Goal: Transaction & Acquisition: Purchase product/service

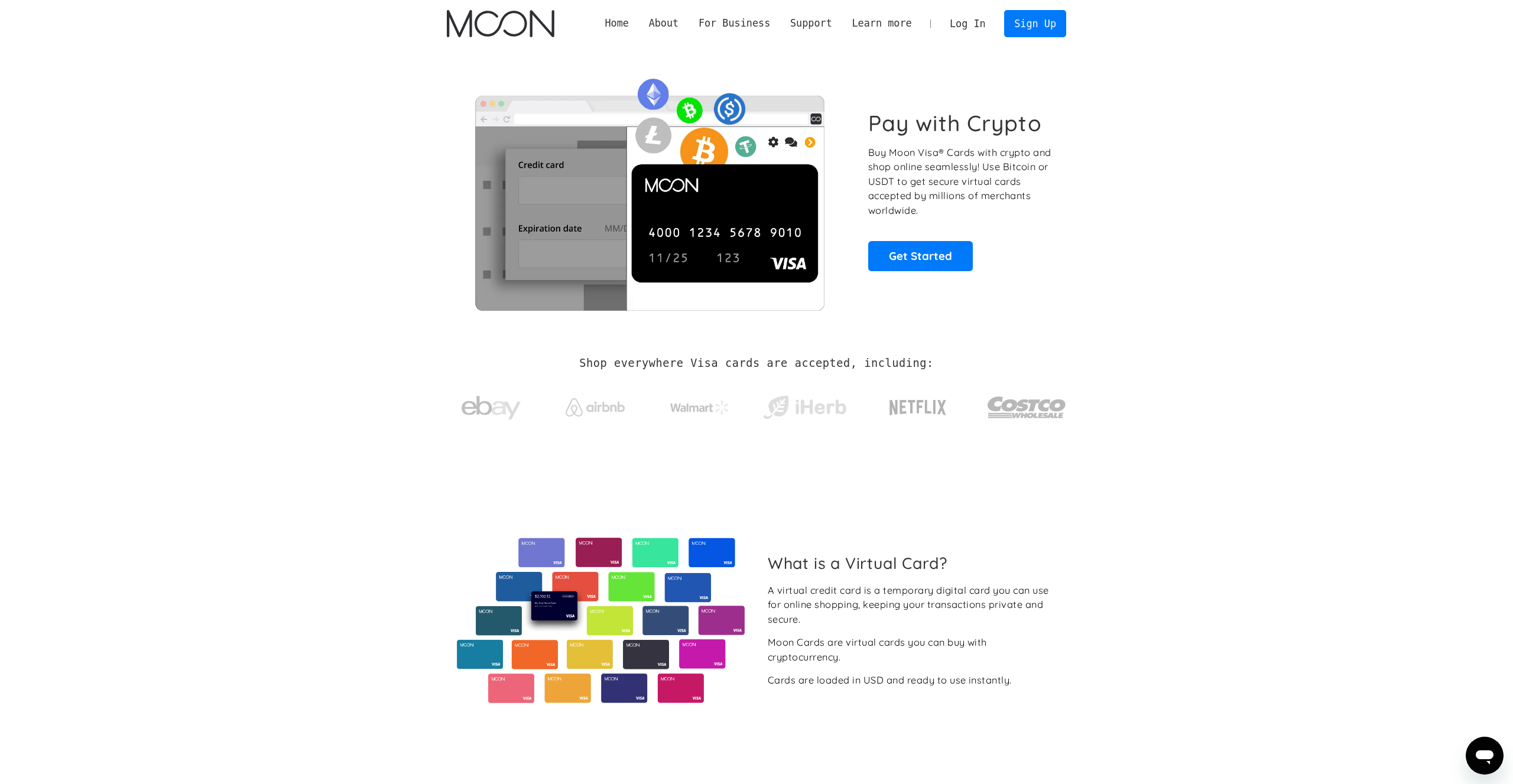
click at [1313, 344] on section "Shop everywhere Visa cards are accepted, including:" at bounding box center [756, 397] width 1513 height 126
click at [958, 25] on link "Log In" at bounding box center [967, 23] width 55 height 26
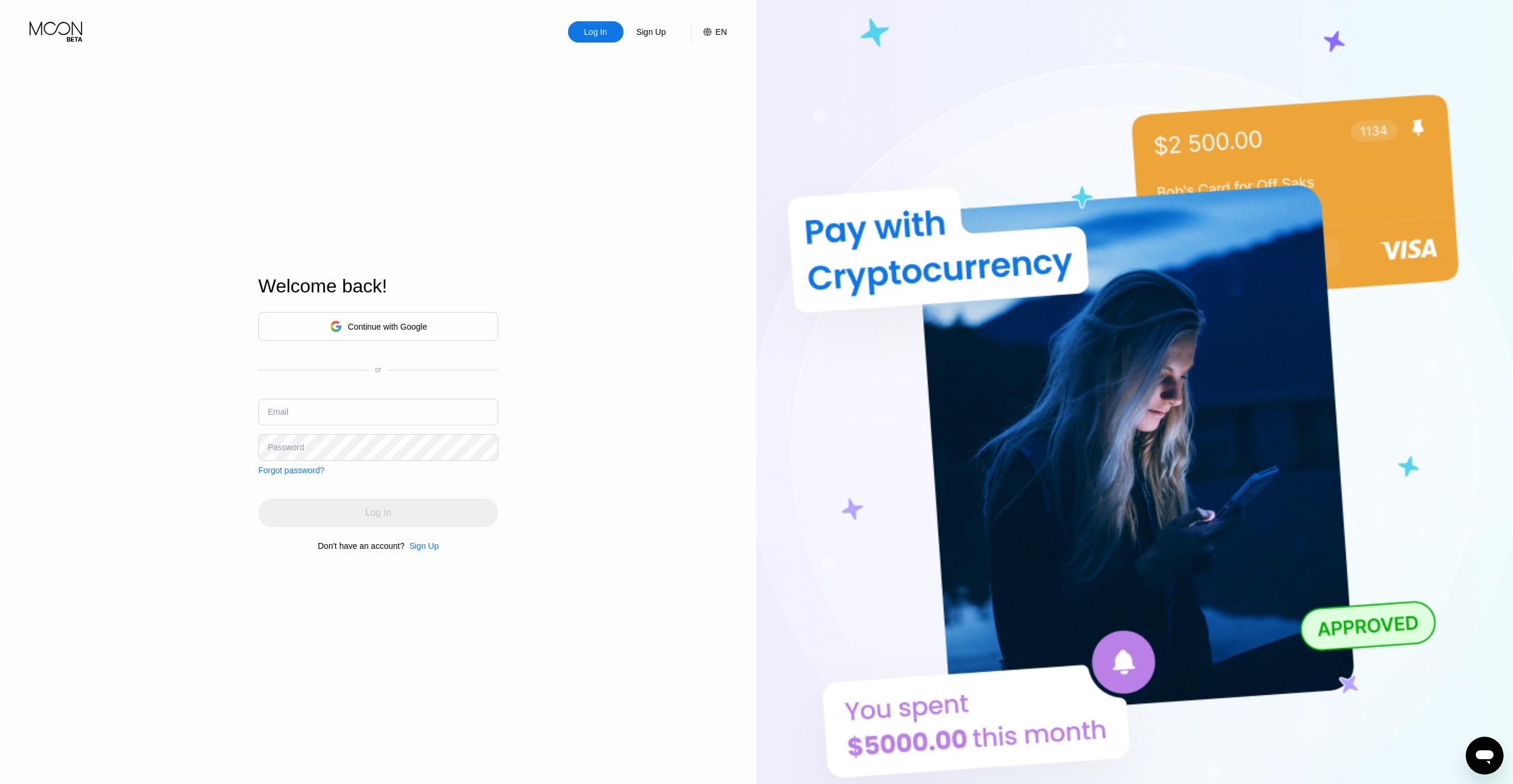
click at [713, 31] on div "EN" at bounding box center [715, 32] width 23 height 22
click at [706, 93] on div "Select an item" at bounding box center [653, 90] width 112 height 23
click at [704, 94] on div "Select an item" at bounding box center [653, 90] width 112 height 23
click at [935, 71] on img at bounding box center [1135, 431] width 757 height 863
click at [661, 35] on div "Sign Up" at bounding box center [651, 32] width 32 height 12
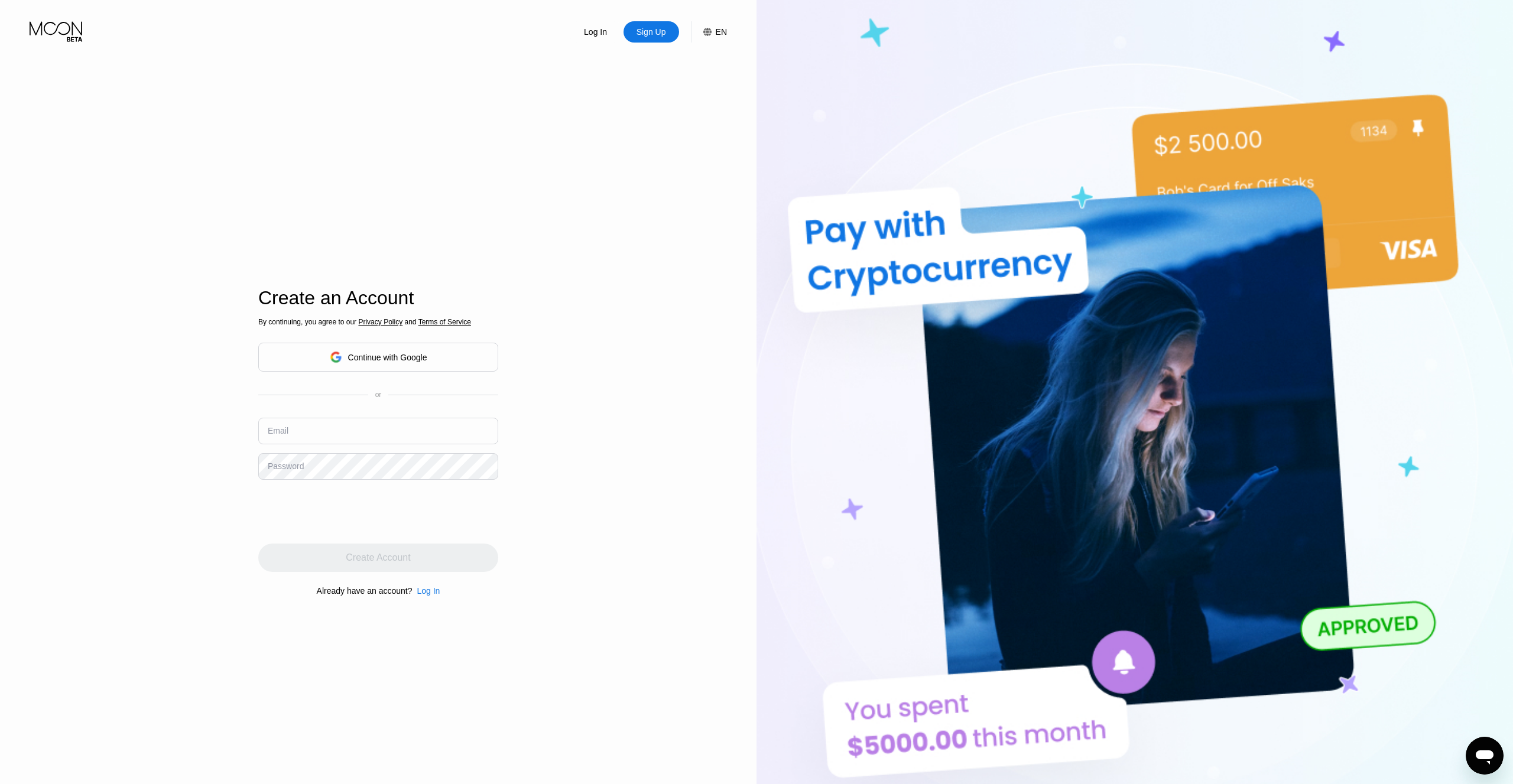
click at [660, 31] on div "Sign Up" at bounding box center [651, 32] width 32 height 12
click at [396, 429] on input "text" at bounding box center [378, 431] width 240 height 26
click at [349, 437] on input "text" at bounding box center [378, 431] width 240 height 26
type input "[EMAIL_ADDRESS][DOMAIN_NAME]"
click at [616, 481] on div "Log In Sign Up EN Language Select an item Save Create an Account By continuing,…" at bounding box center [378, 431] width 757 height 863
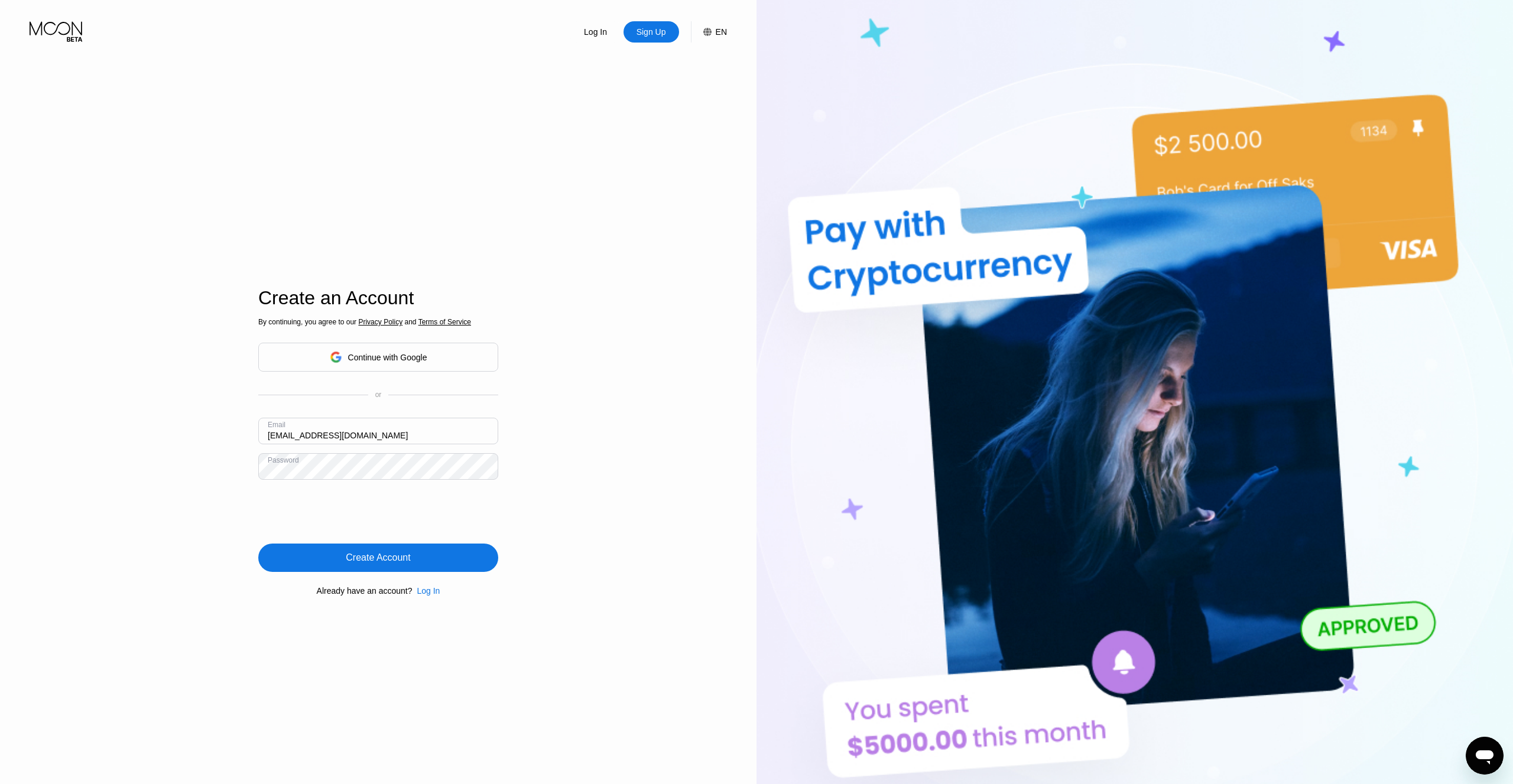
click at [366, 556] on div "Create Account" at bounding box center [378, 557] width 65 height 12
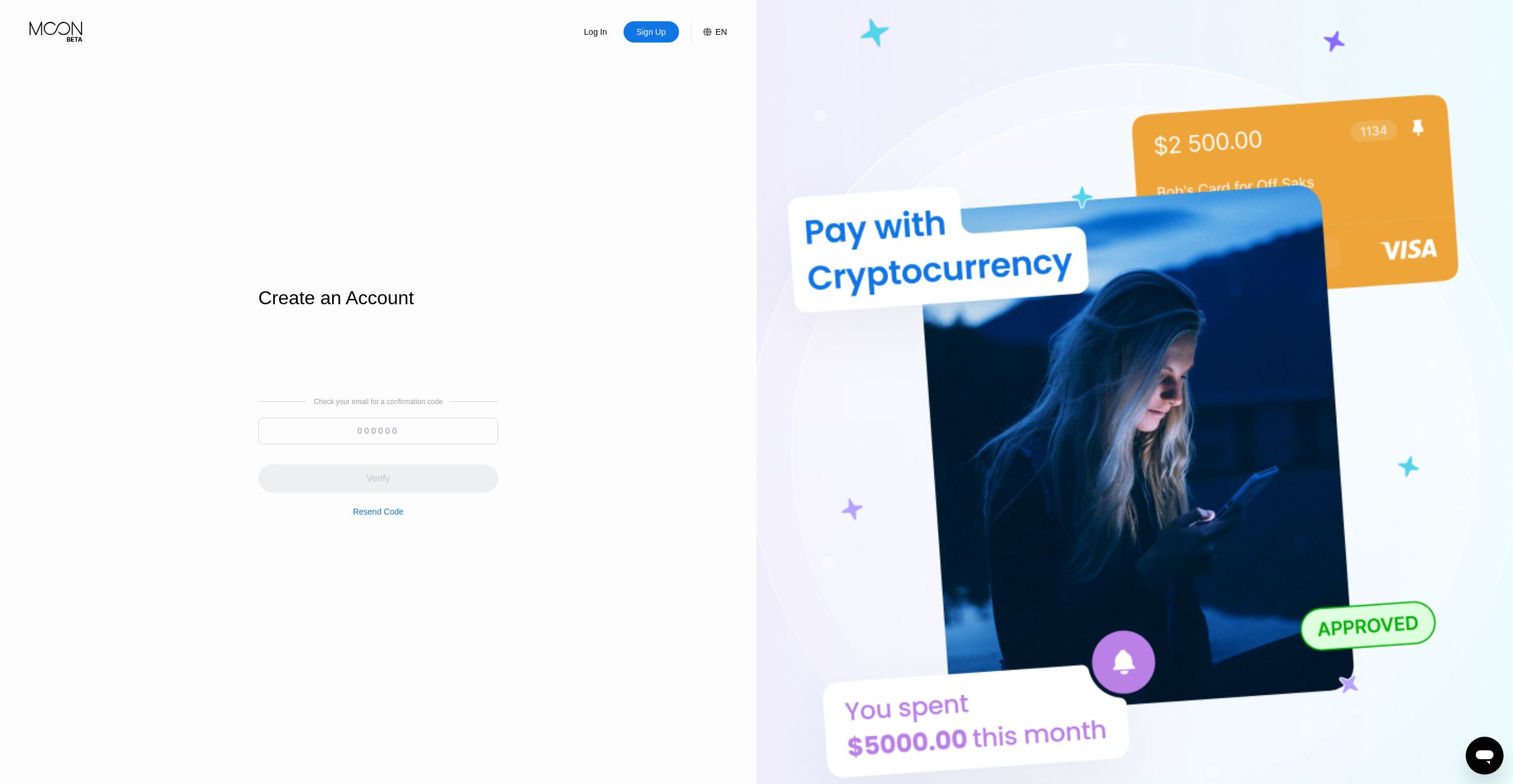
click at [410, 436] on input at bounding box center [378, 431] width 240 height 26
type input "817541"
click at [390, 488] on div "Verify" at bounding box center [378, 479] width 240 height 28
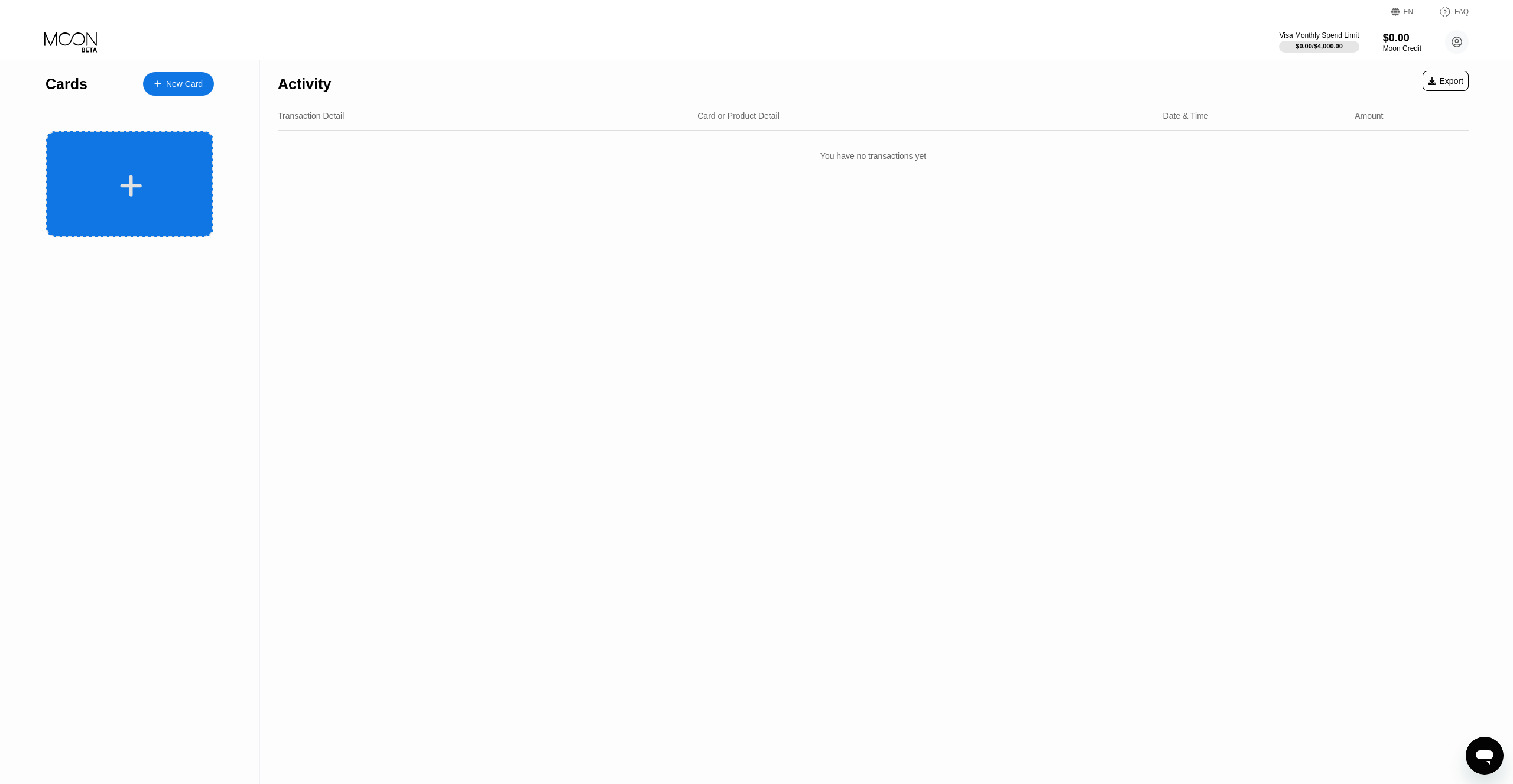
click at [136, 200] on div at bounding box center [129, 184] width 168 height 106
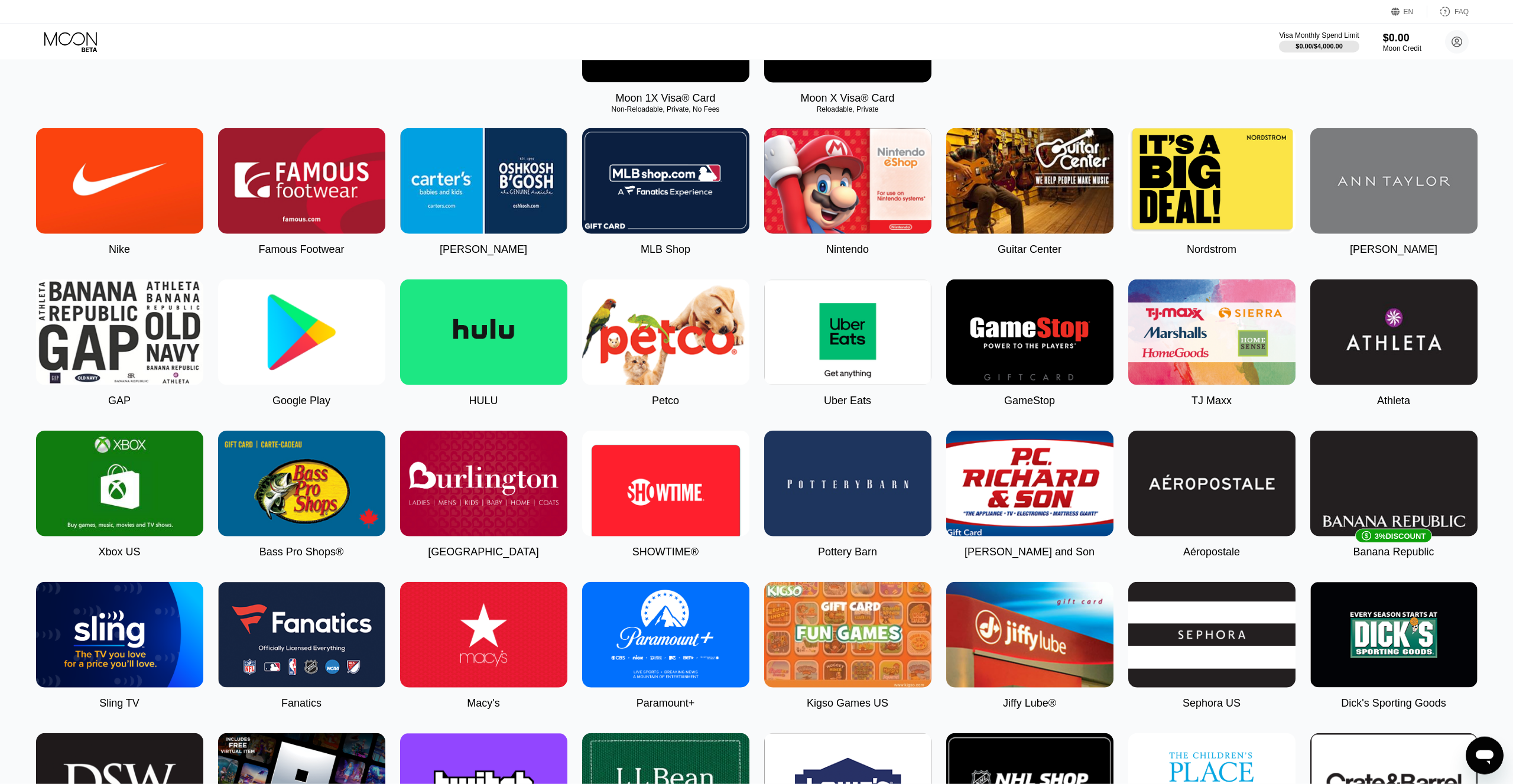
scroll to position [202, 0]
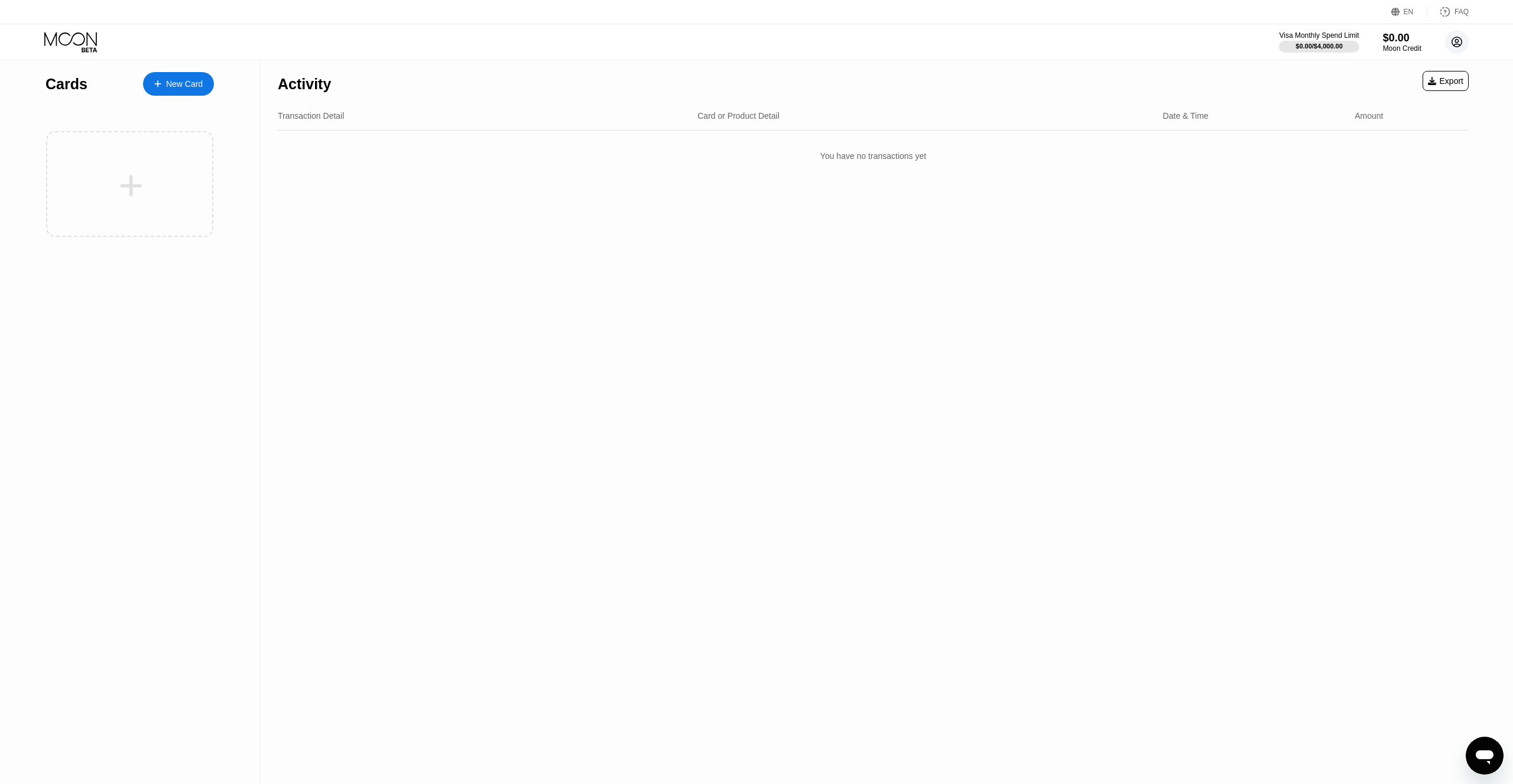
click at [1461, 44] on circle at bounding box center [1457, 41] width 23 height 23
click at [1325, 42] on div "$0.00 / $4,000.00" at bounding box center [1319, 46] width 48 height 7
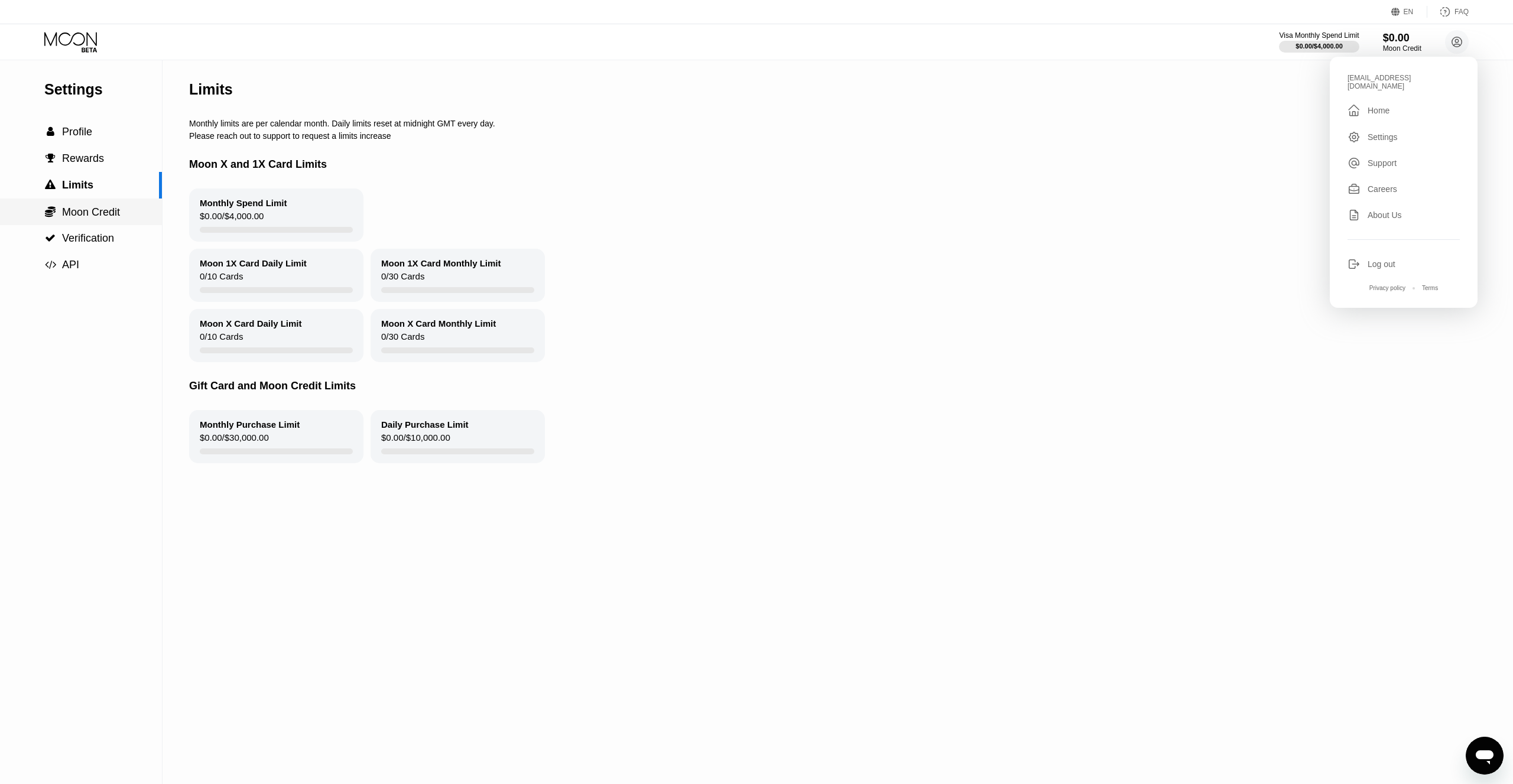
click at [92, 215] on span "Moon Credit" at bounding box center [91, 212] width 58 height 12
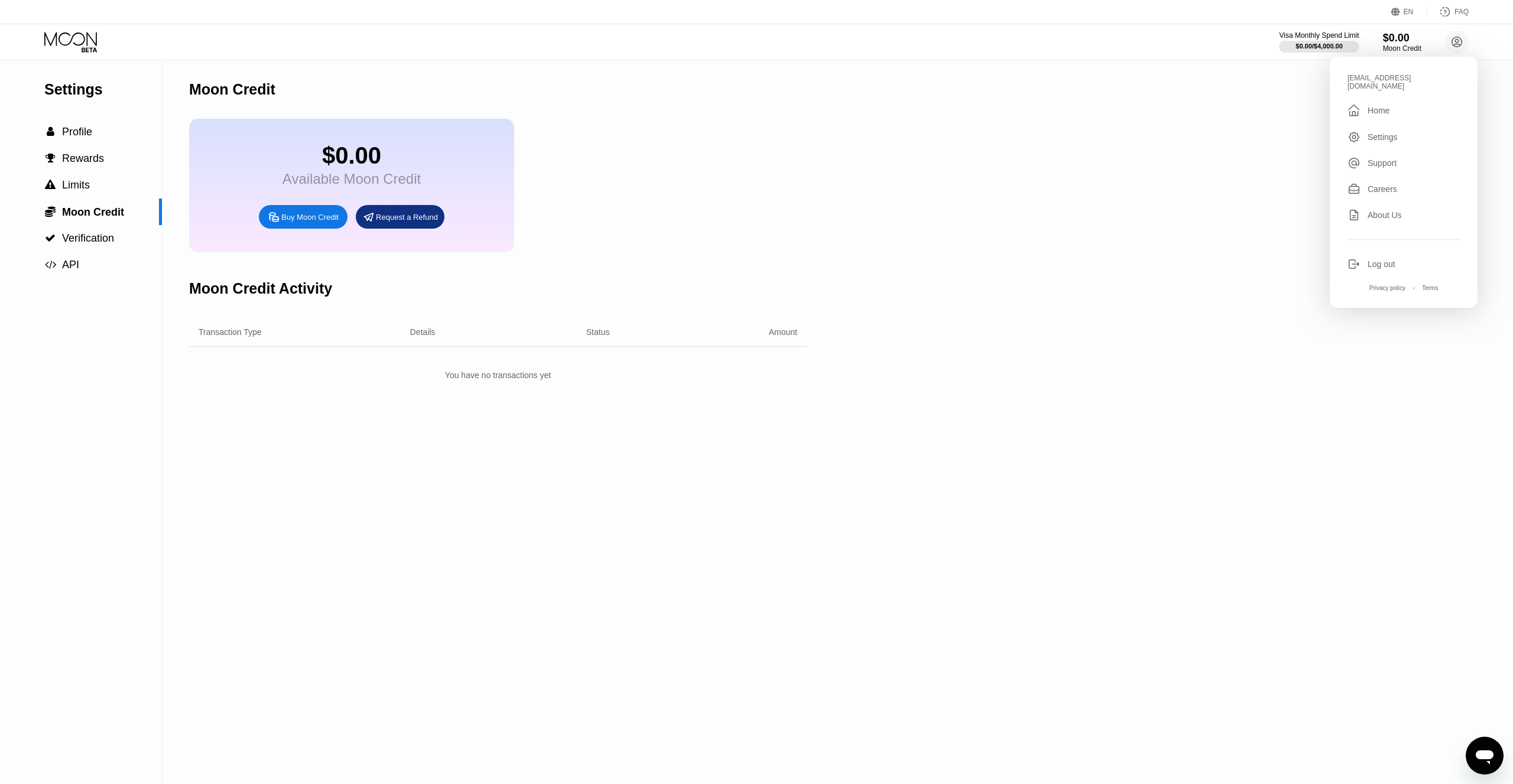
click at [298, 224] on div "Buy Moon Credit" at bounding box center [303, 216] width 89 height 23
type input "0"
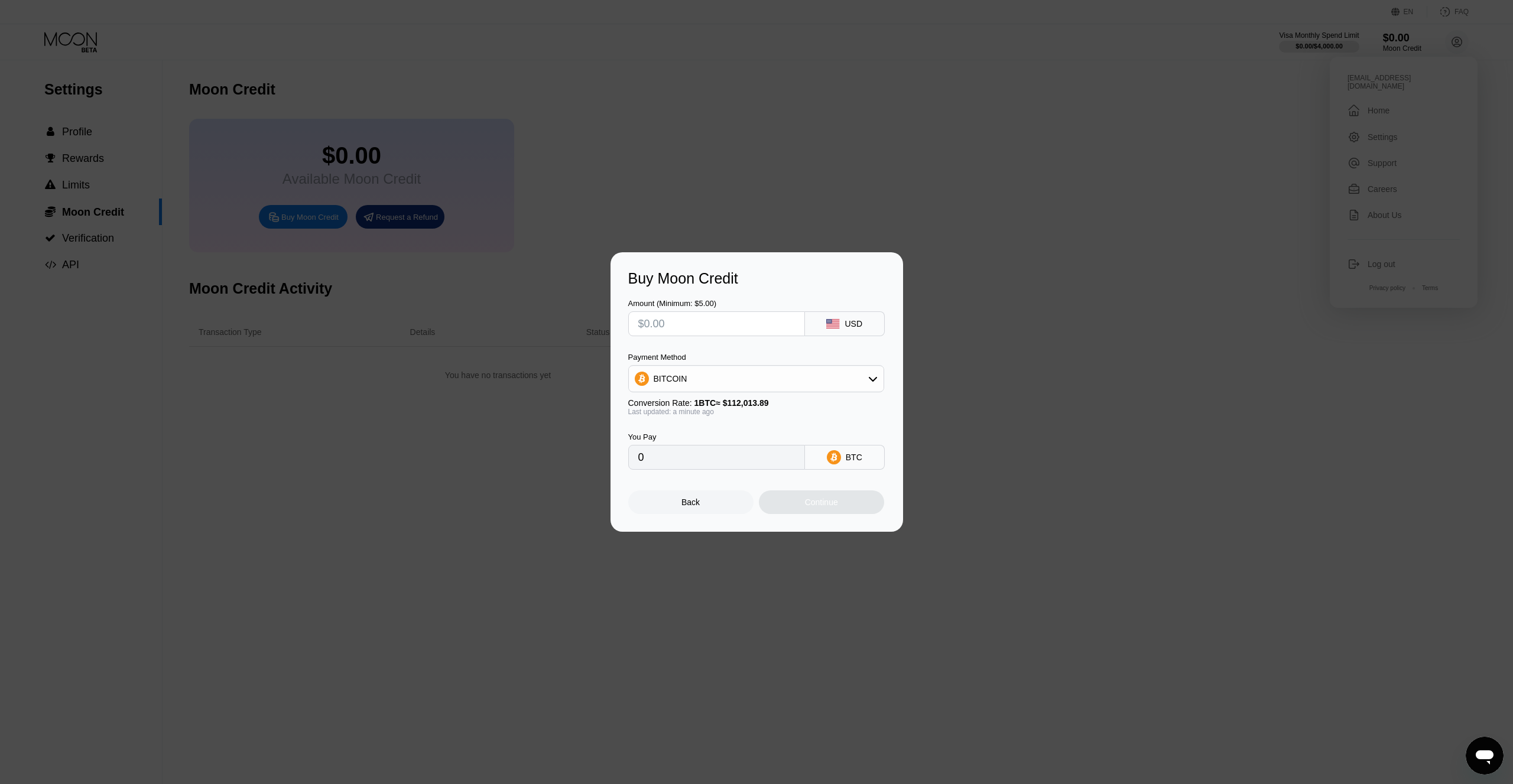
click at [698, 498] on div "Back" at bounding box center [691, 502] width 19 height 9
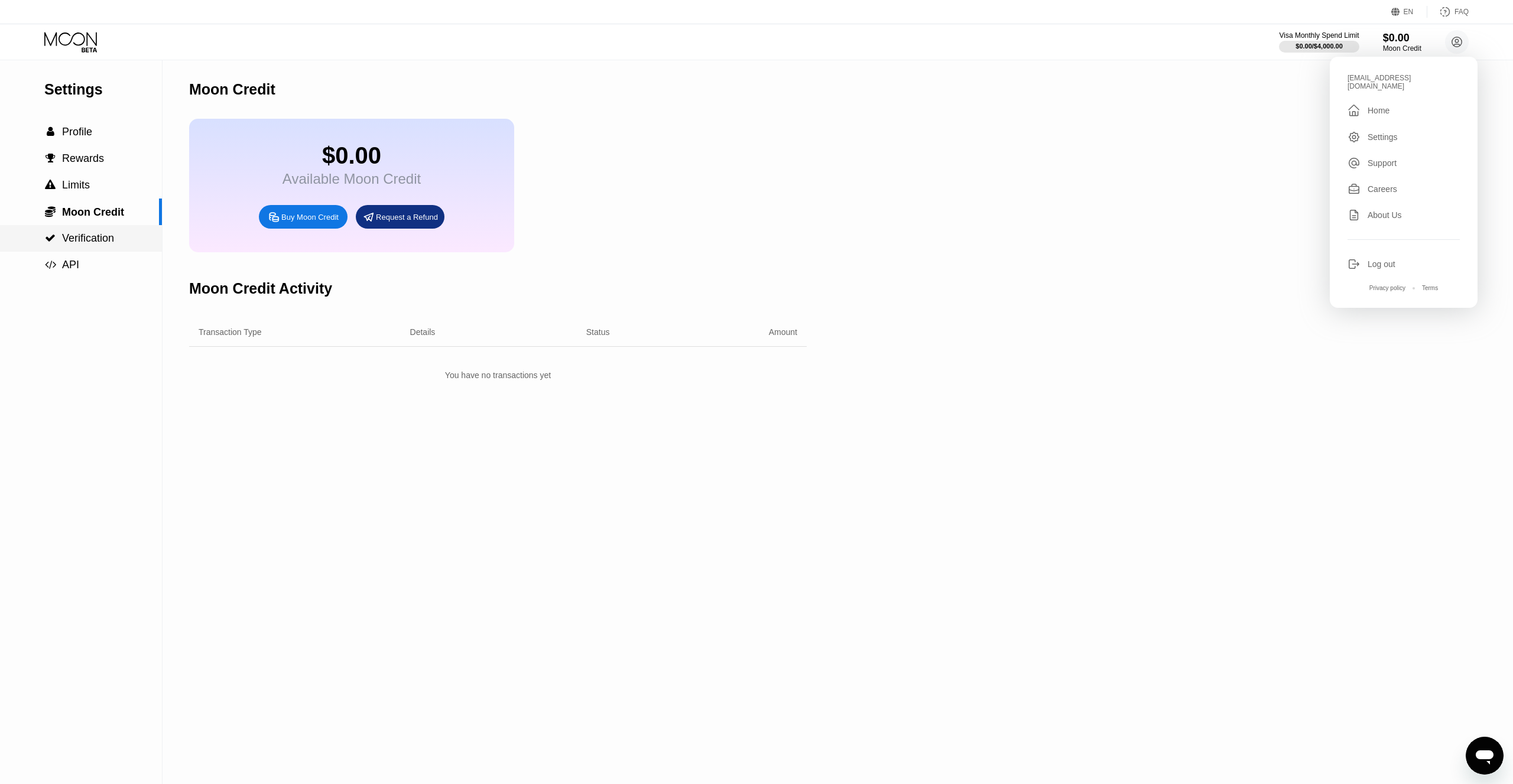
click at [94, 240] on span "Verification" at bounding box center [88, 238] width 52 height 12
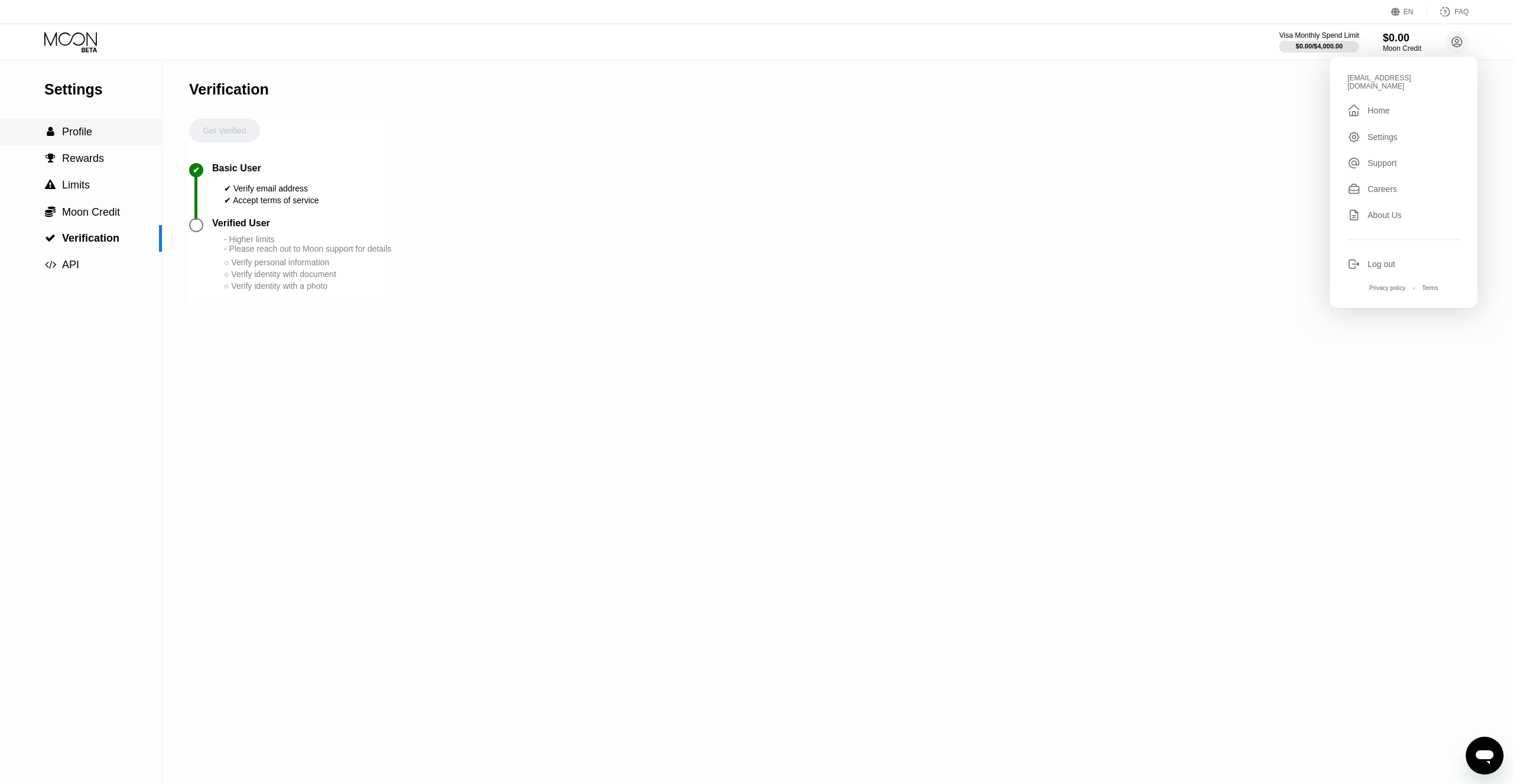
click at [84, 136] on span "Profile" at bounding box center [77, 131] width 30 height 12
click at [101, 157] on span "Rewards" at bounding box center [82, 158] width 42 height 12
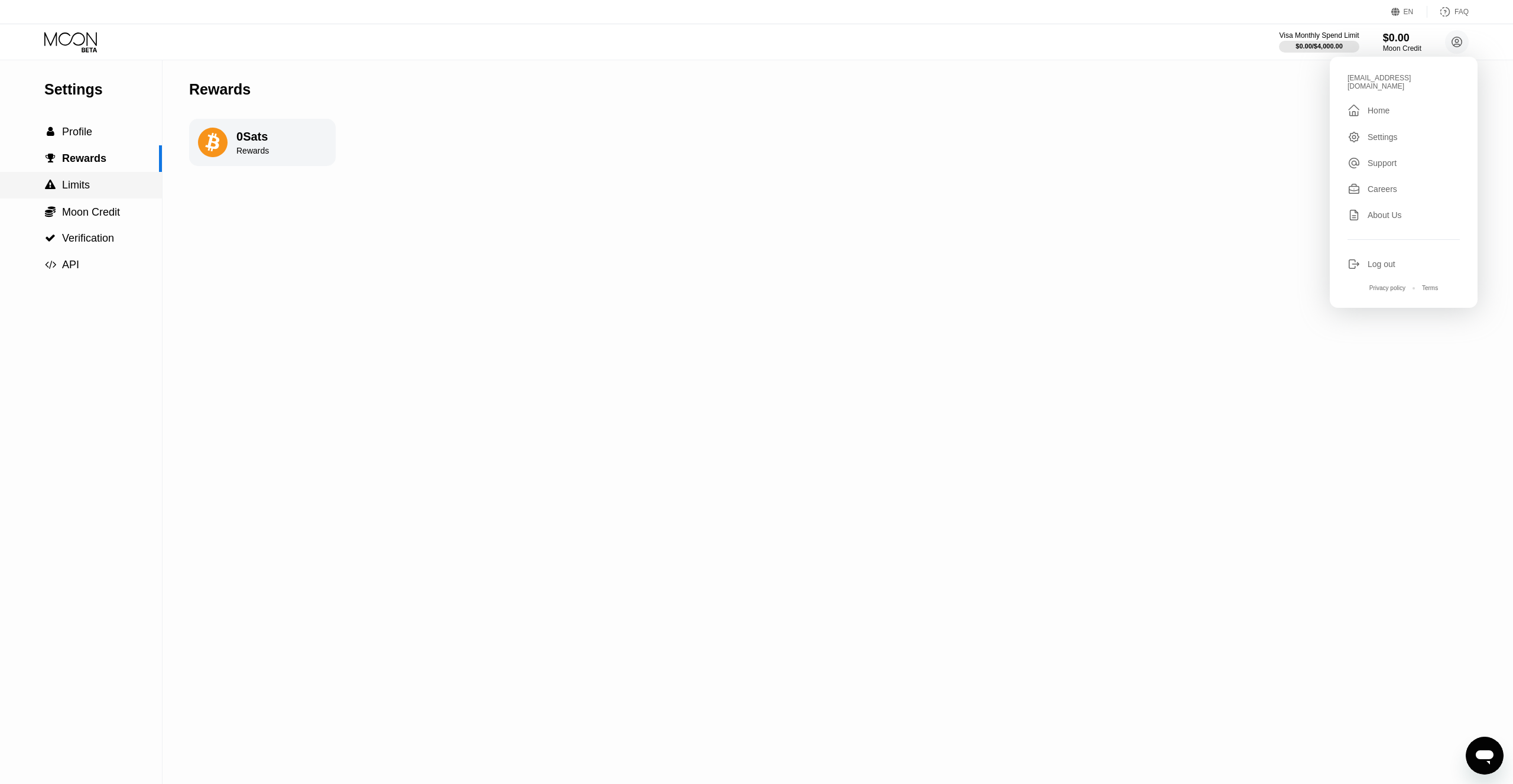
click at [97, 192] on div " Limits" at bounding box center [81, 185] width 162 height 26
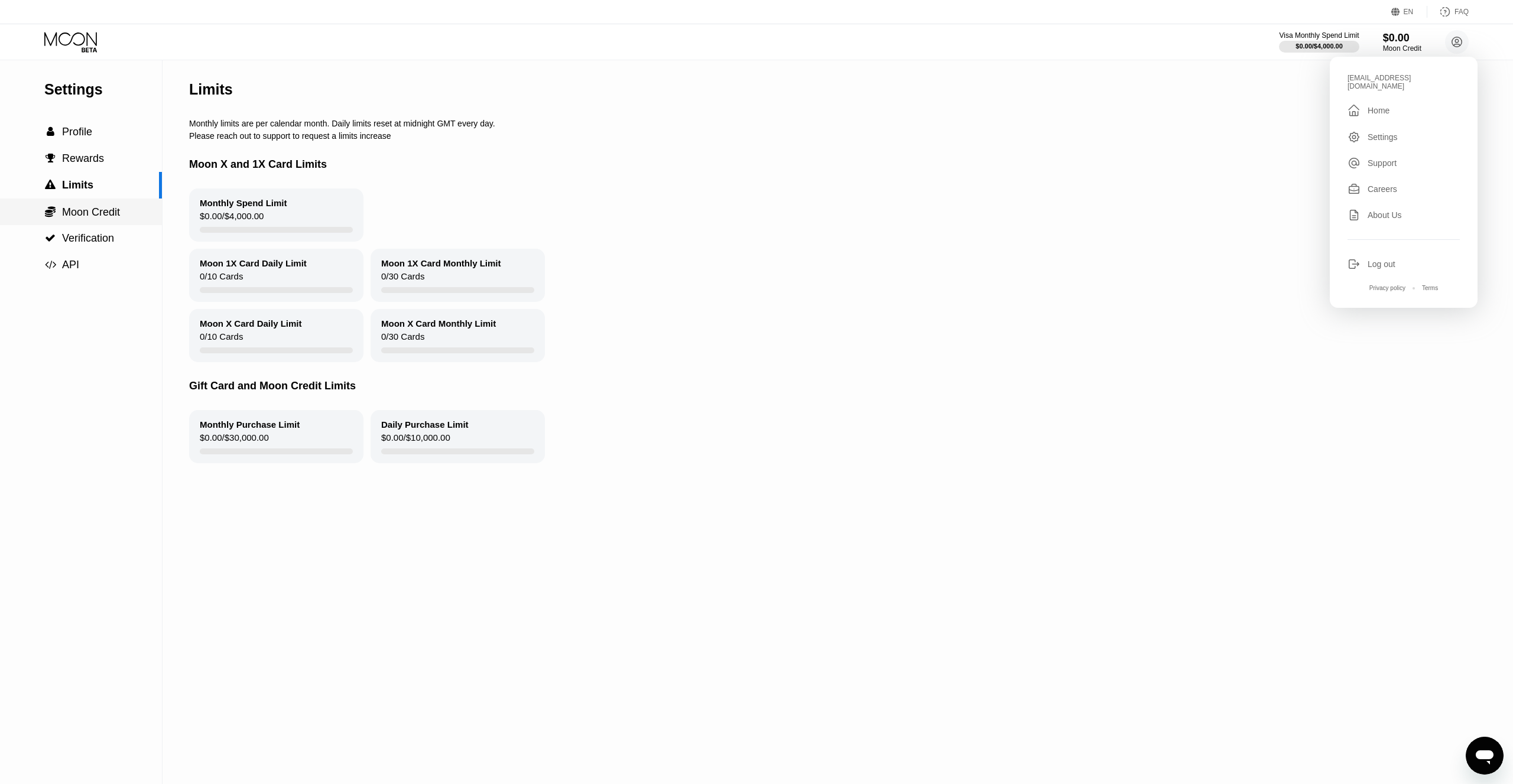
click at [94, 215] on span "Moon Credit" at bounding box center [91, 212] width 58 height 12
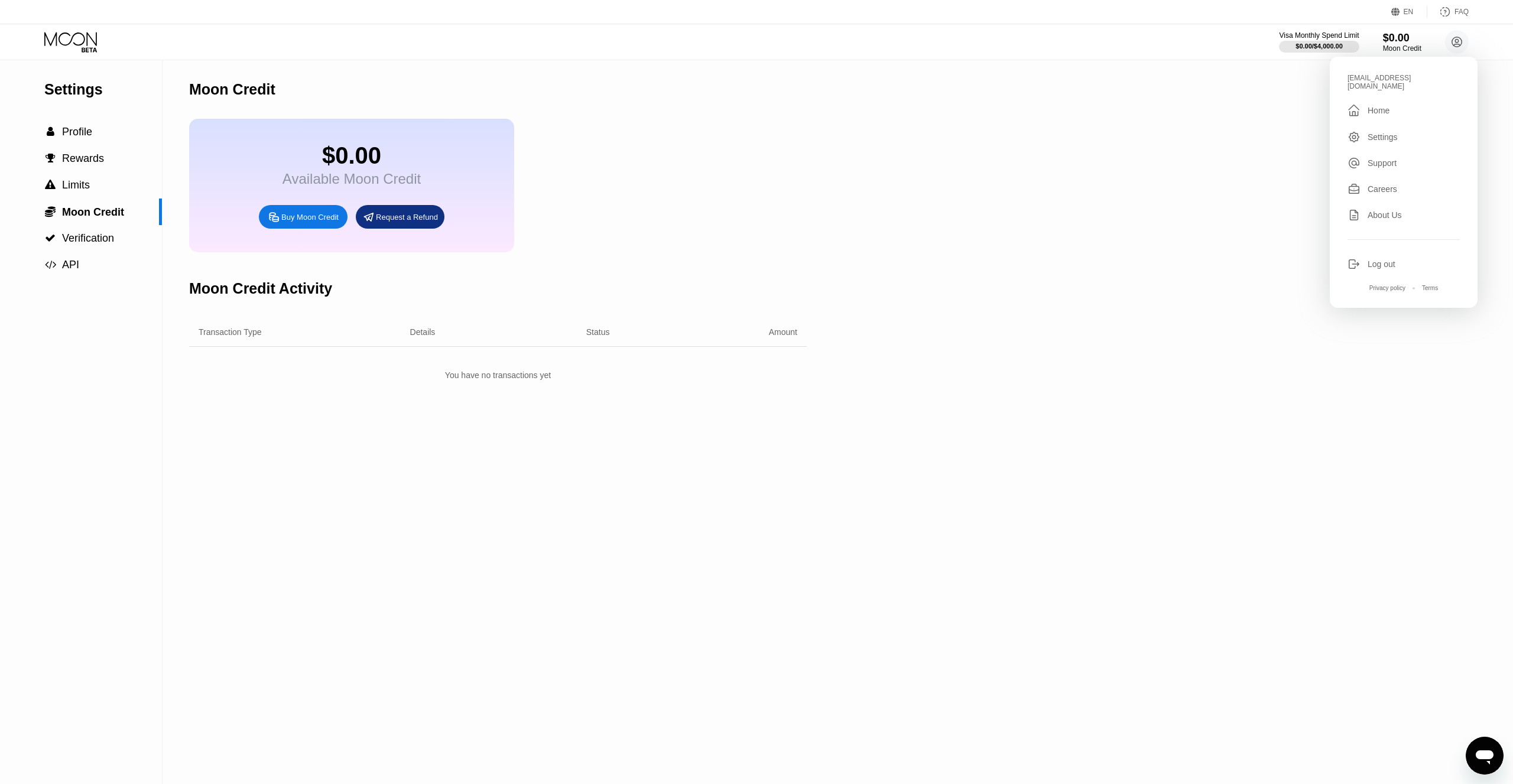
click at [310, 226] on div "Buy Moon Credit" at bounding box center [303, 216] width 89 height 23
type input "0"
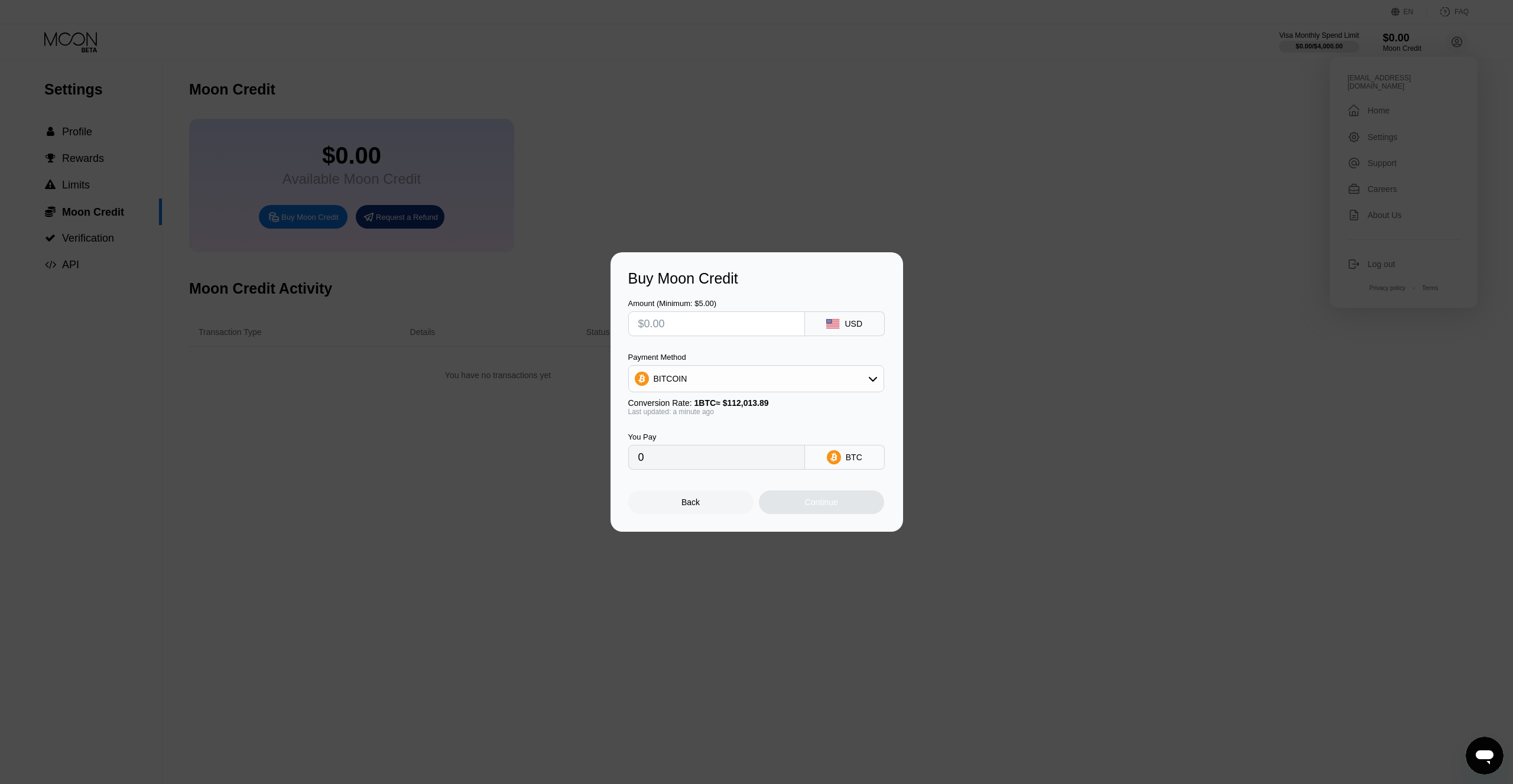
click at [779, 382] on div "BITCOIN" at bounding box center [756, 378] width 255 height 23
click at [1053, 337] on div "Buy Moon Credit Amount (Minimum: $5.00) USD Payment Method BITCOIN Conversion R…" at bounding box center [756, 392] width 1513 height 279
click at [689, 506] on div "Back" at bounding box center [691, 502] width 19 height 9
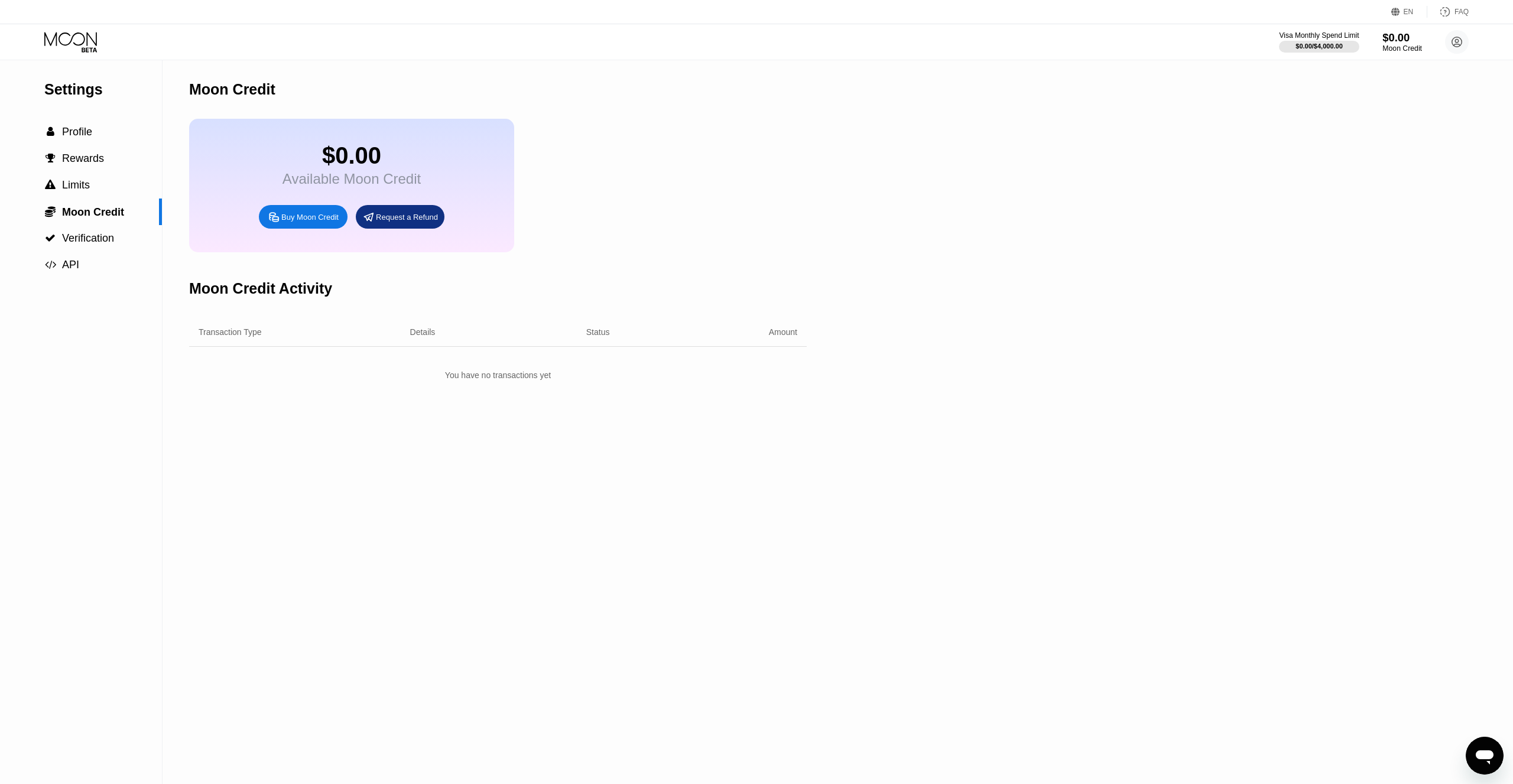
click at [1398, 46] on div "Moon Credit" at bounding box center [1402, 48] width 39 height 8
click at [1399, 47] on div "Moon Credit" at bounding box center [1402, 48] width 39 height 8
drag, startPoint x: 392, startPoint y: 344, endPoint x: 385, endPoint y: 344, distance: 7.0
click at [385, 344] on div "Transaction Type Details Status Amount" at bounding box center [497, 333] width 617 height 29
click at [1333, 46] on div "$0.00 / $4,000.00" at bounding box center [1319, 46] width 48 height 7
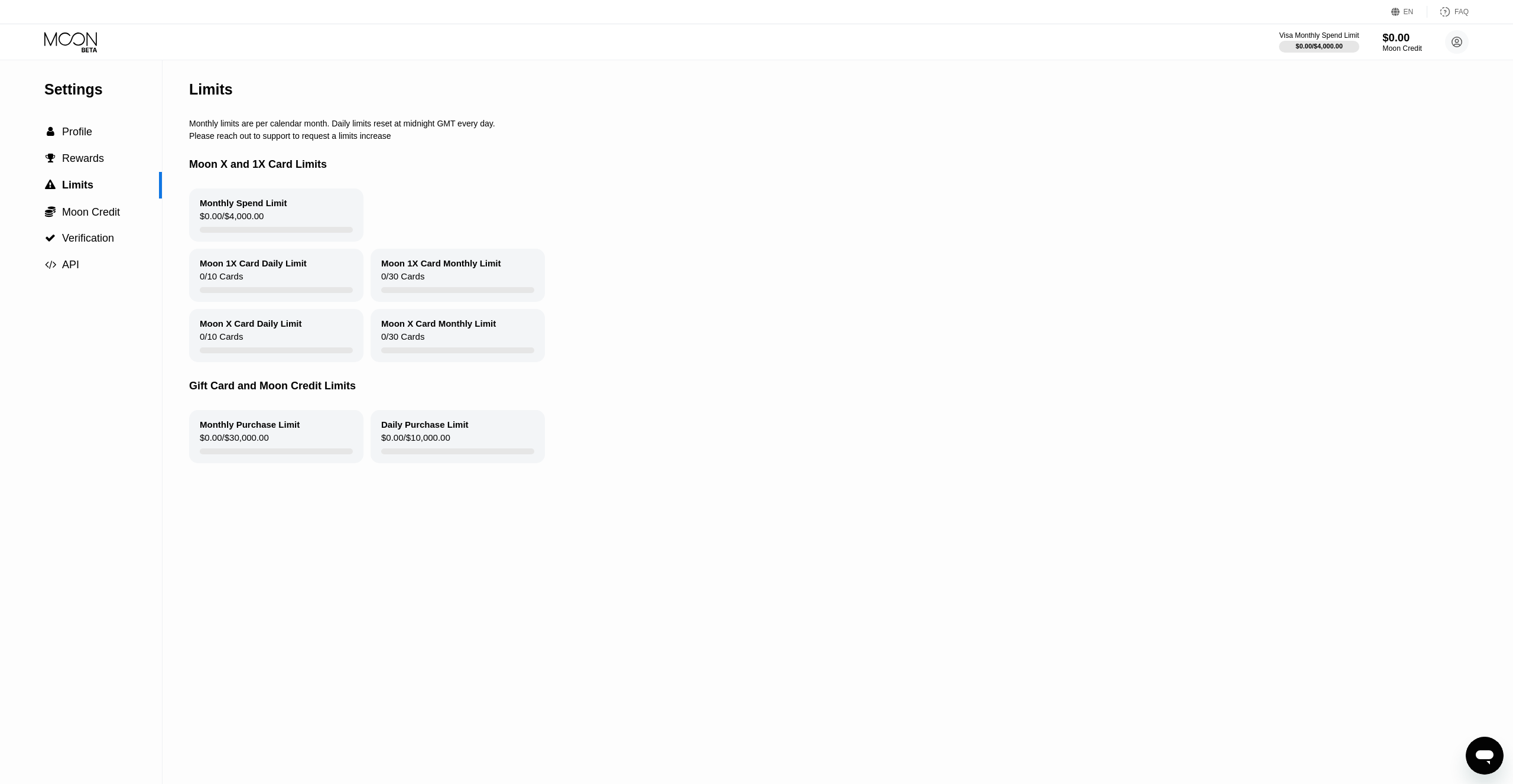
click at [1402, 50] on div "Moon Credit" at bounding box center [1402, 48] width 39 height 8
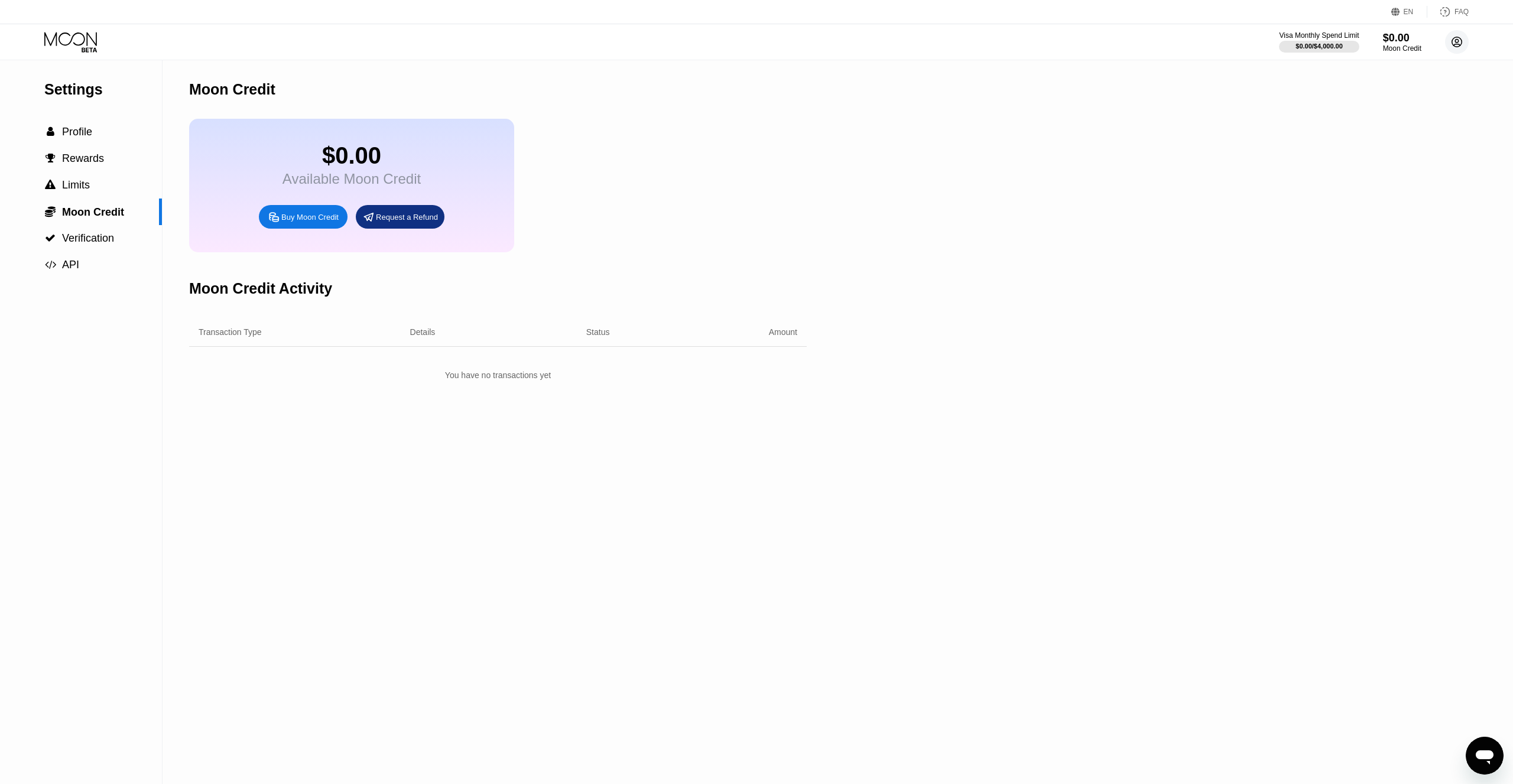
click at [1463, 47] on circle at bounding box center [1457, 41] width 23 height 23
click at [1387, 133] on div "Settings" at bounding box center [1383, 137] width 30 height 9
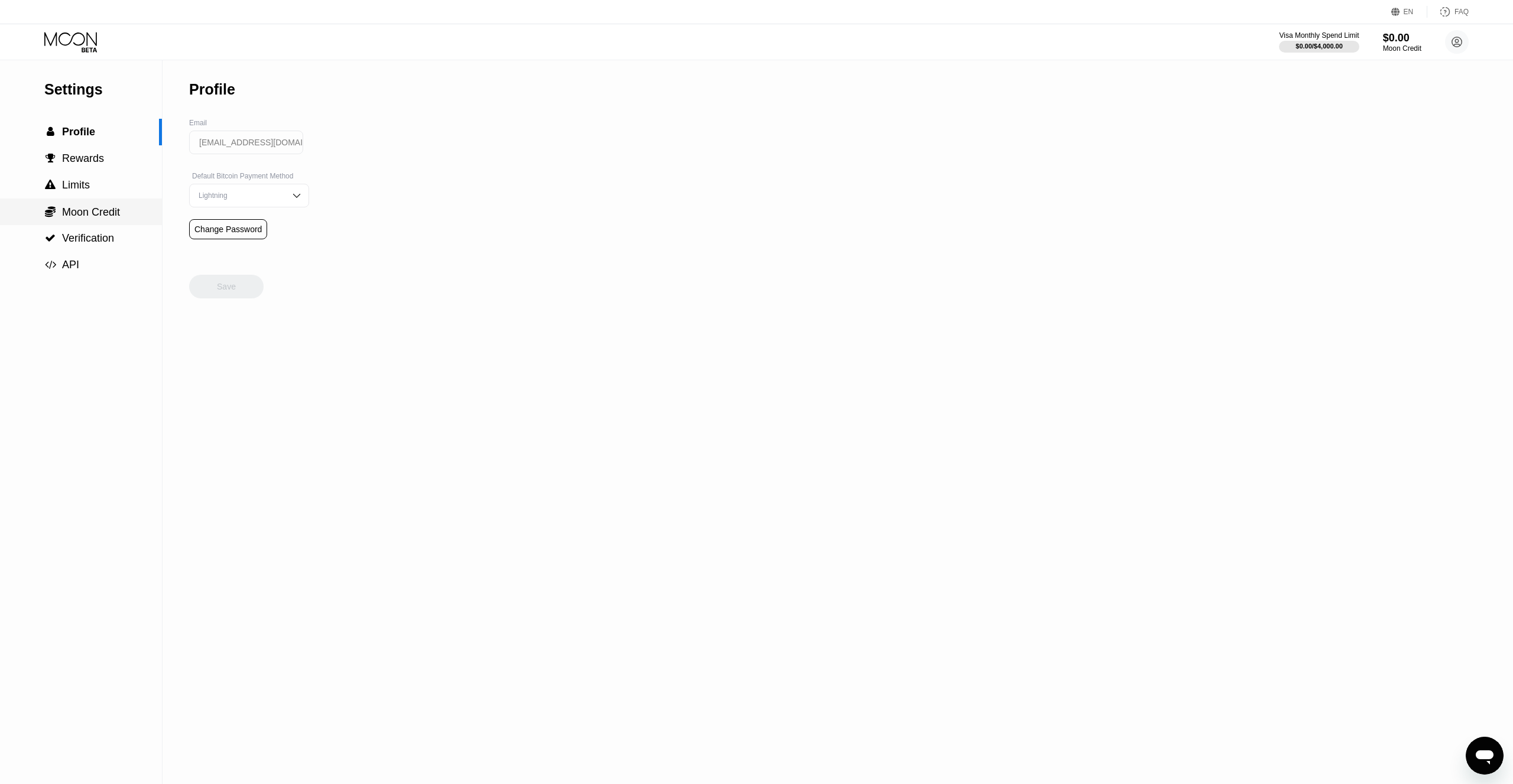
click at [92, 217] on span "Moon Credit" at bounding box center [91, 212] width 58 height 12
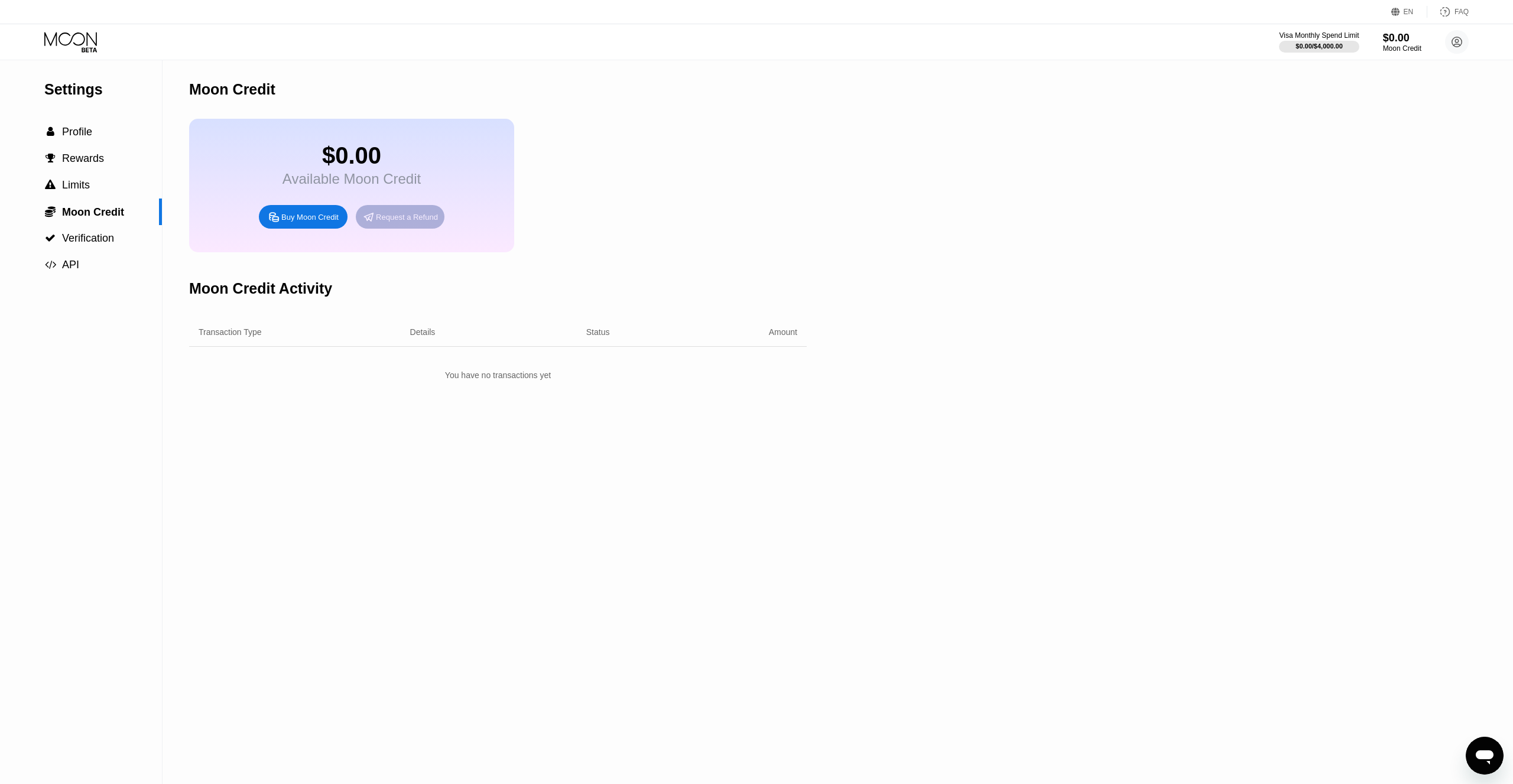
click at [402, 222] on div "Request a Refund" at bounding box center [407, 217] width 62 height 10
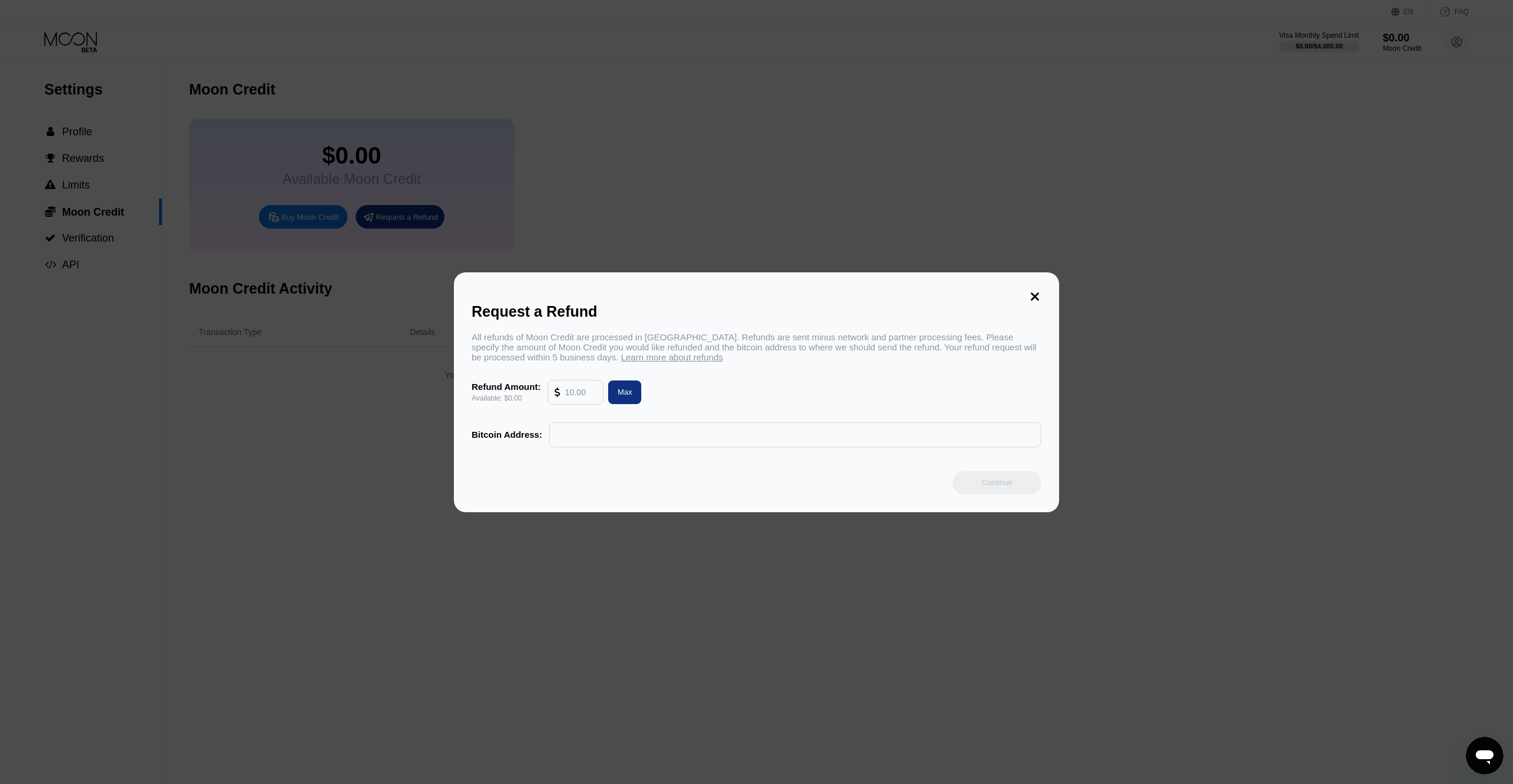
click at [1033, 298] on icon at bounding box center [1035, 296] width 8 height 8
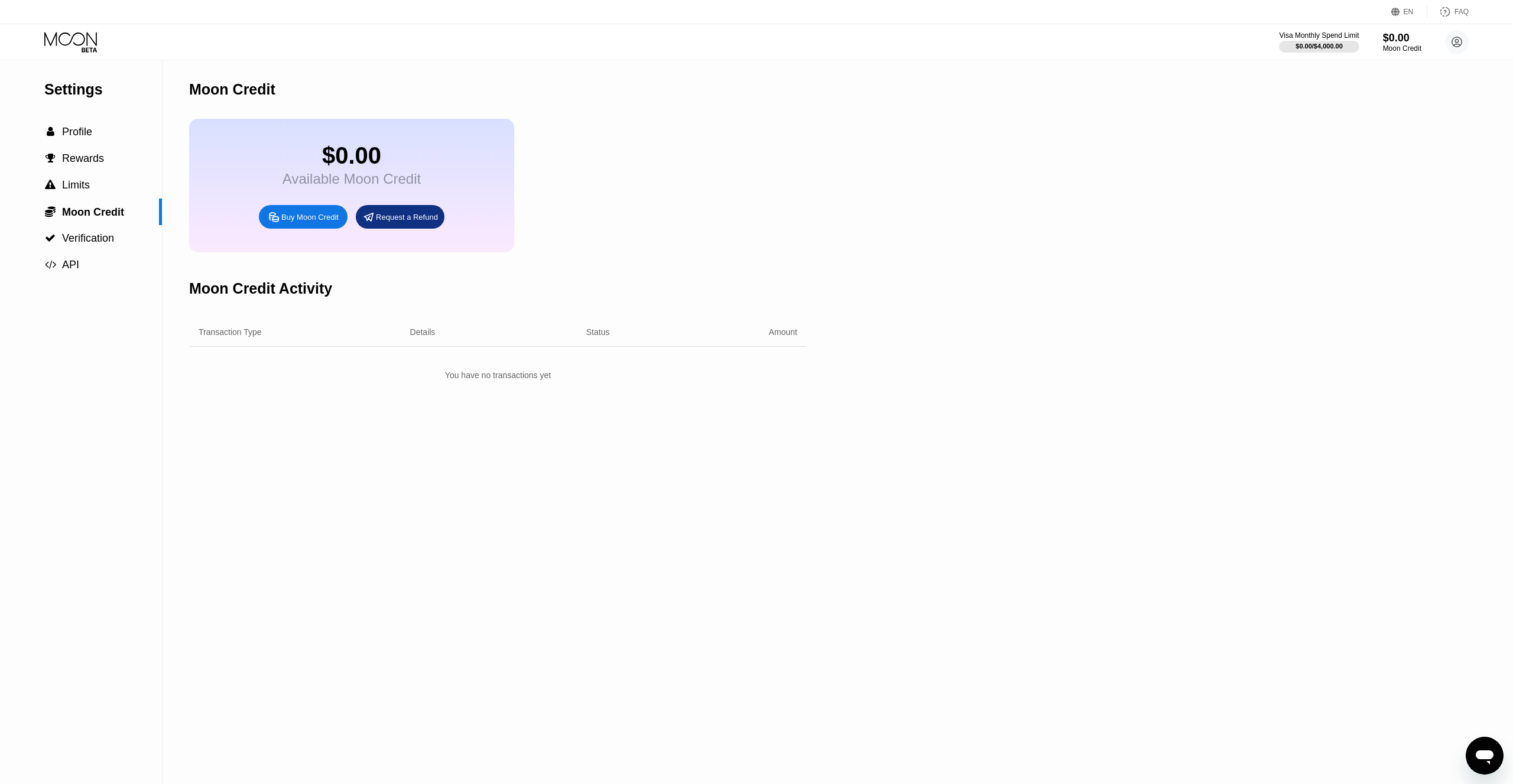
click at [297, 221] on div "Buy Moon Credit" at bounding box center [309, 217] width 57 height 10
type input "0"
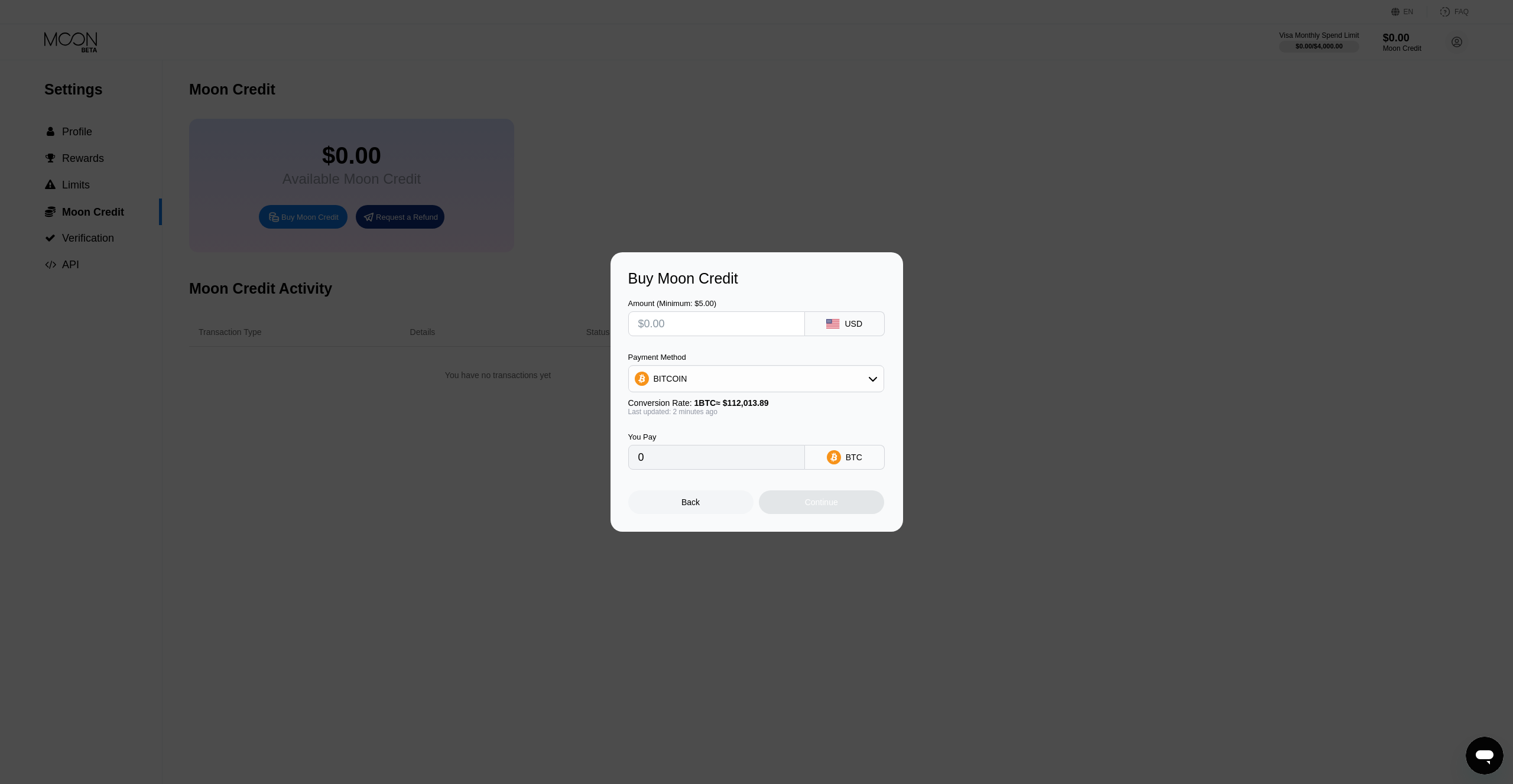
click at [709, 321] on input "text" at bounding box center [717, 323] width 156 height 23
drag, startPoint x: 755, startPoint y: 331, endPoint x: 698, endPoint y: 352, distance: 60.7
click at [639, 327] on input "text" at bounding box center [717, 323] width 156 height 23
click at [736, 380] on div "BITCOIN" at bounding box center [756, 378] width 255 height 23
click at [738, 382] on div "BITCOIN" at bounding box center [756, 378] width 255 height 23
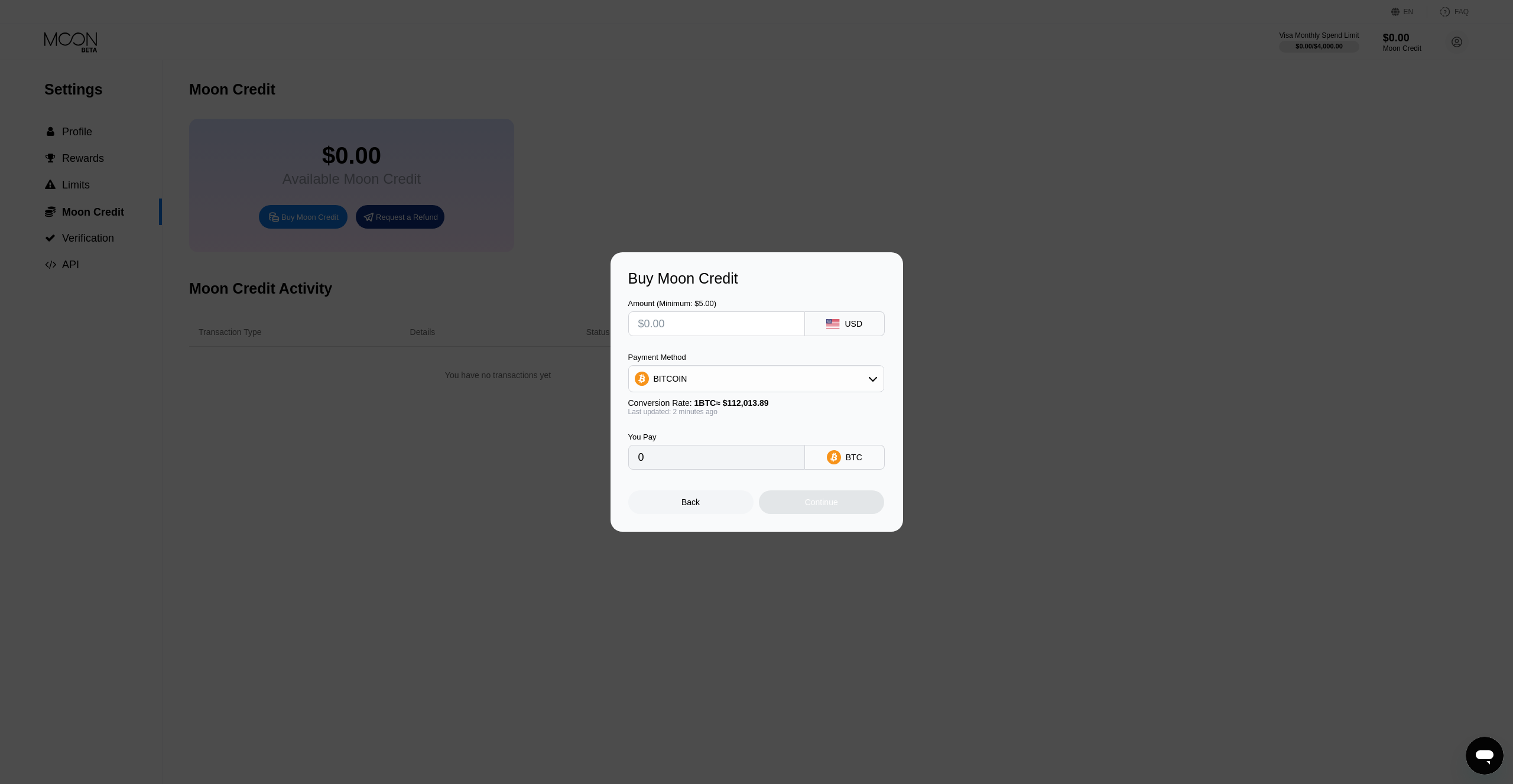
click at [726, 327] on input "text" at bounding box center [717, 323] width 156 height 23
type input "$10"
type input "0.00008928"
type input "$100"
type input "0.00089275"
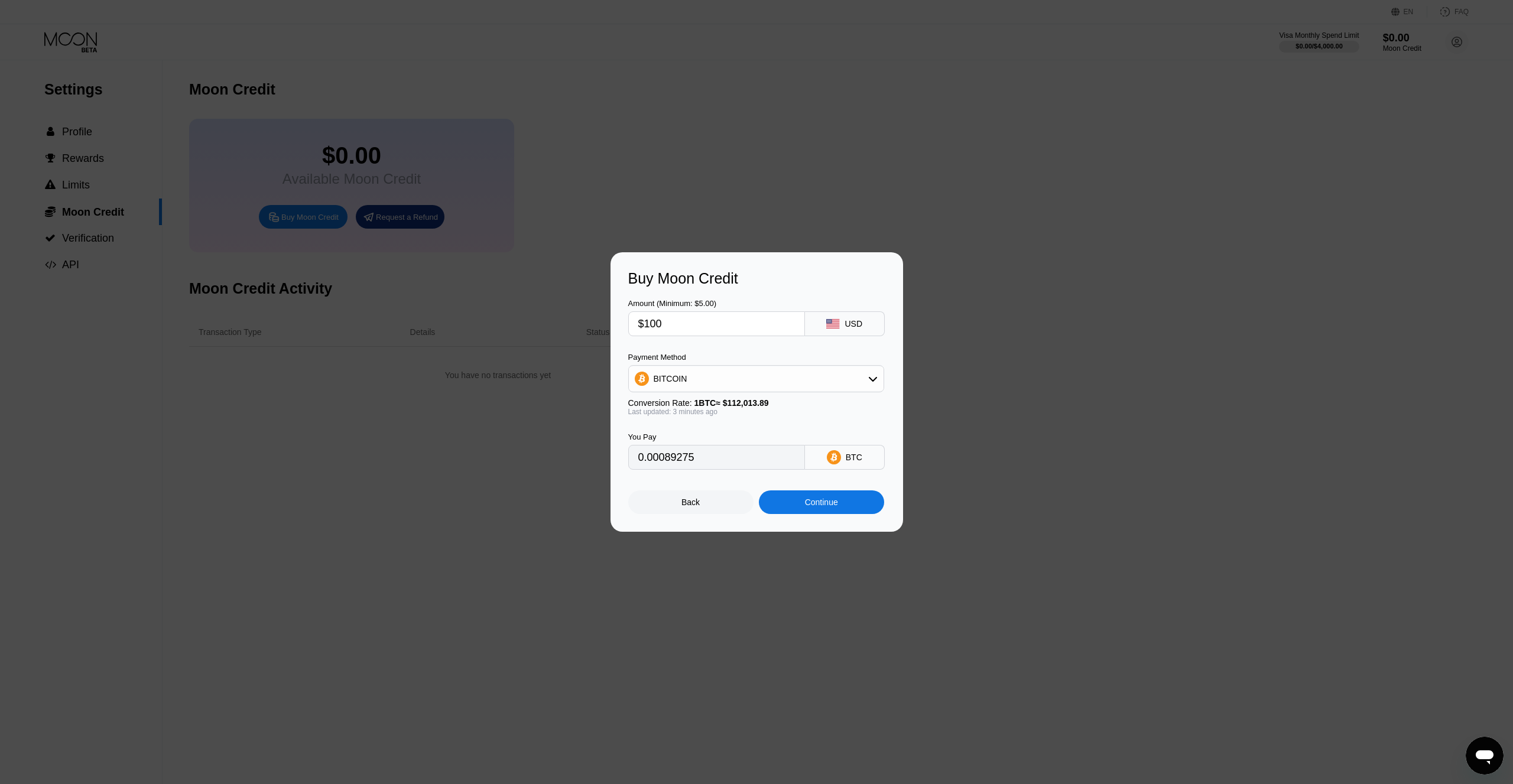
type input "$100"
click at [703, 501] on div "Back" at bounding box center [691, 502] width 126 height 23
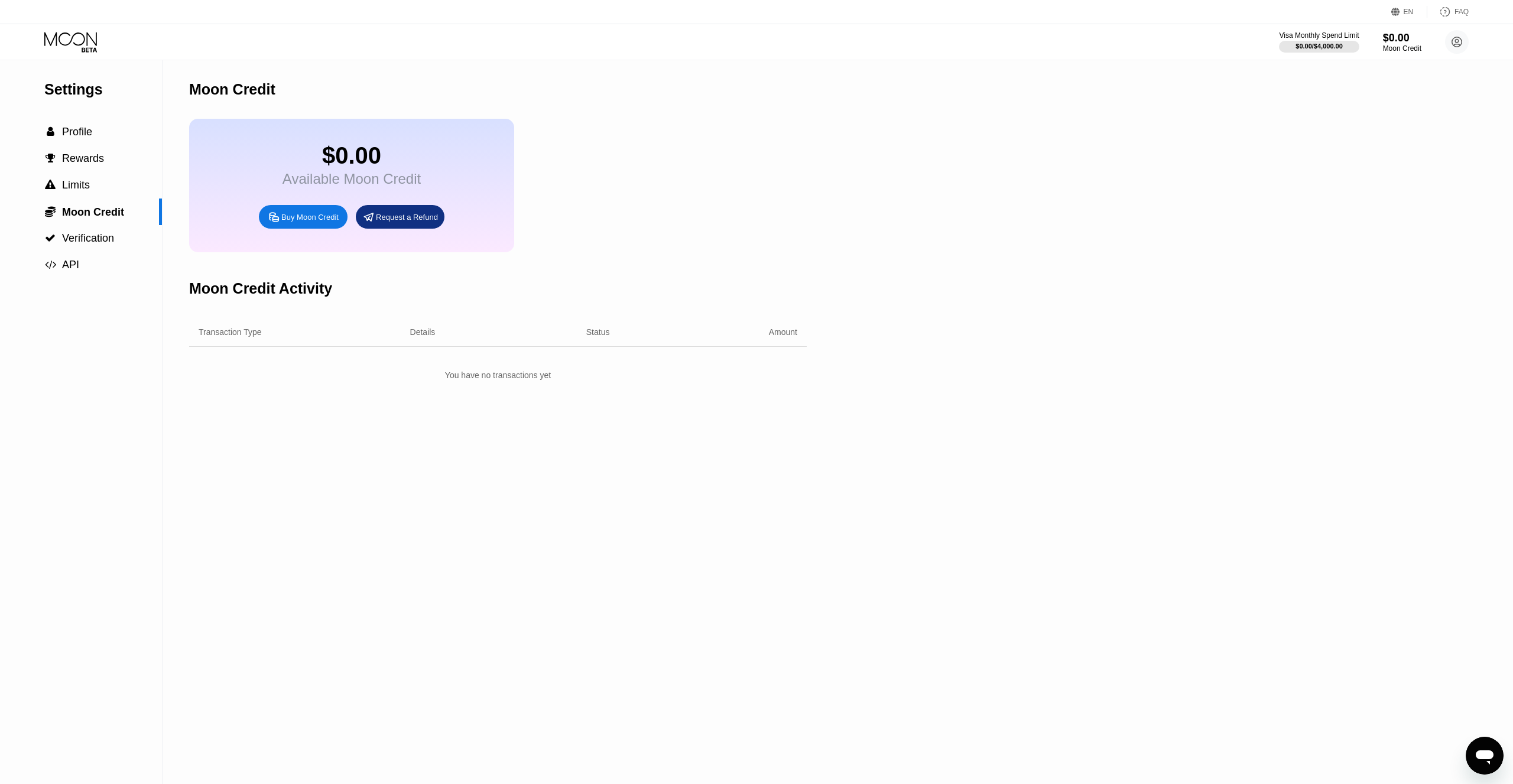
click at [700, 495] on div "Moon Credit $0.00 Available Moon Credit Buy Moon Credit Request a Refund Moon C…" at bounding box center [497, 422] width 617 height 724
click at [757, 142] on div "$0.00 Available Moon Credit Buy Moon Credit Request a Refund" at bounding box center [497, 185] width 617 height 134
click at [306, 223] on div "Buy Moon Credit" at bounding box center [303, 216] width 89 height 23
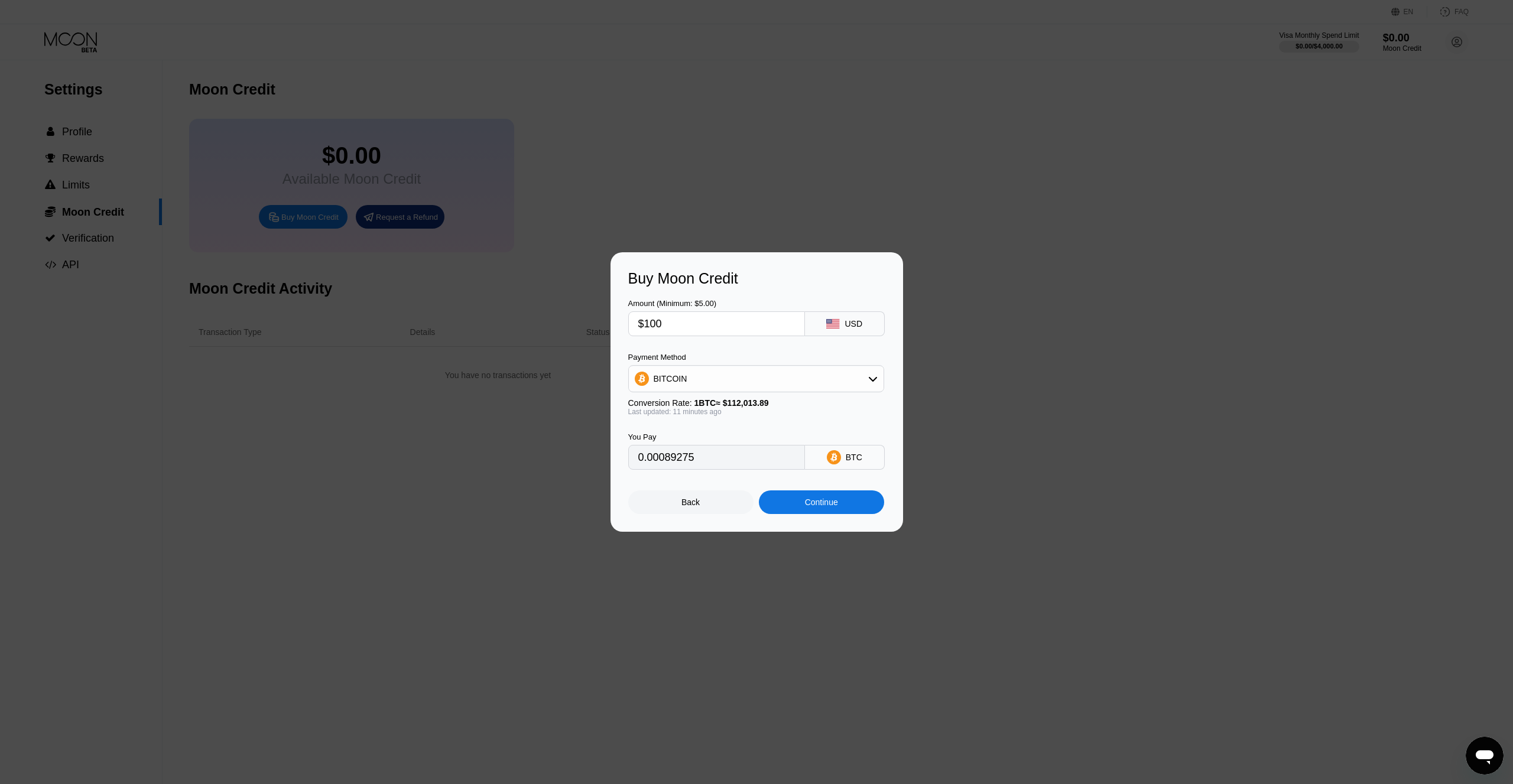
type input "0.00089225"
click at [760, 379] on div "BITCOIN" at bounding box center [756, 378] width 255 height 23
click at [728, 319] on input "$100" at bounding box center [717, 323] width 156 height 23
click at [749, 328] on input "$100" at bounding box center [717, 323] width 156 height 23
click at [750, 328] on input "$100" at bounding box center [717, 323] width 156 height 23
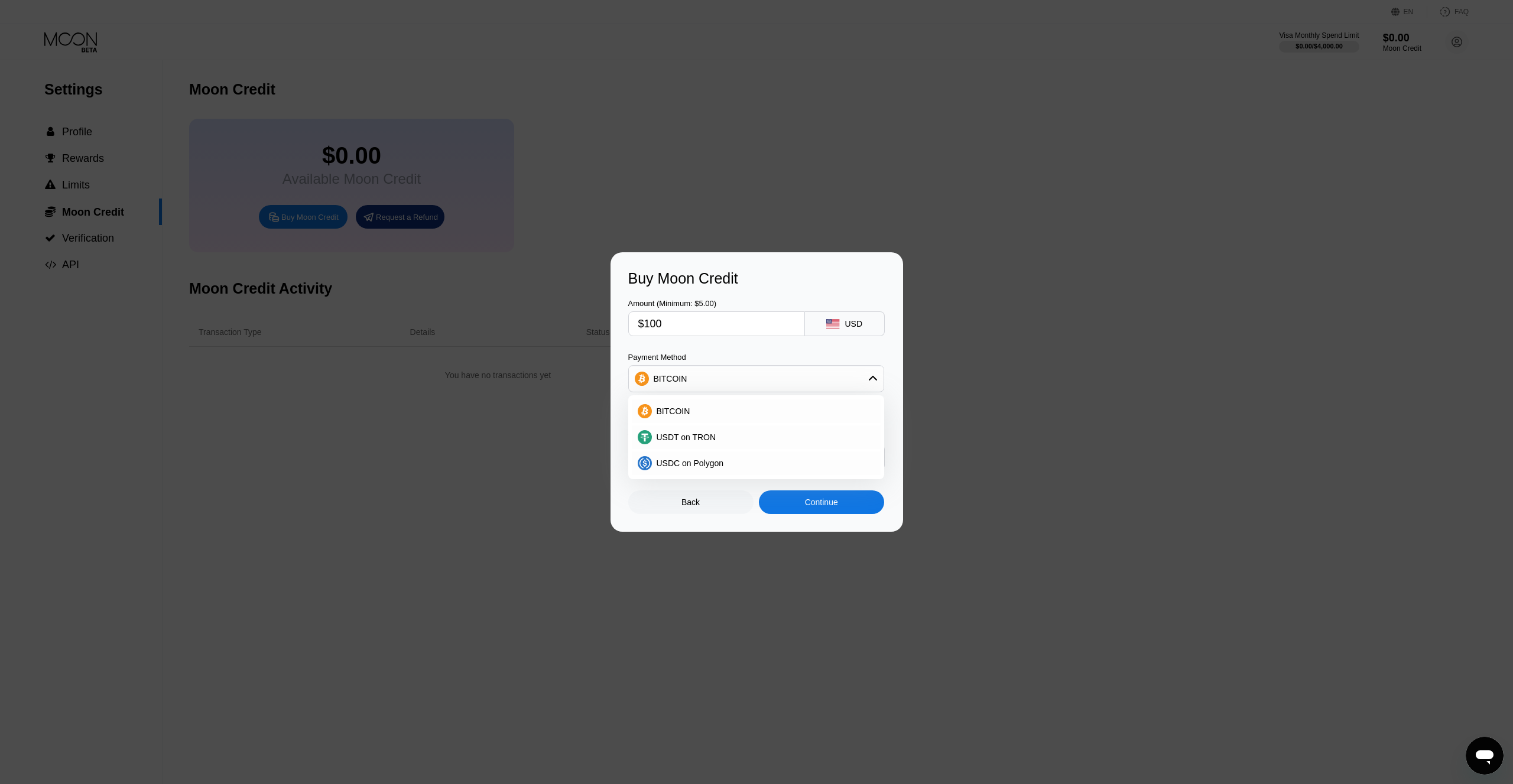
click at [850, 336] on div "Amount (Minimum: $5.00) $100 USD Payment Method BITCOIN BITCOIN USDT on TRON US…" at bounding box center [757, 378] width 258 height 183
click at [855, 333] on div "USD" at bounding box center [844, 324] width 80 height 25
click at [856, 331] on div "USD" at bounding box center [844, 324] width 80 height 25
click at [739, 414] on div "BITCOIN" at bounding box center [764, 411] width 223 height 9
click at [874, 420] on div "You Pay 0.00089225 BTC" at bounding box center [757, 442] width 258 height 53
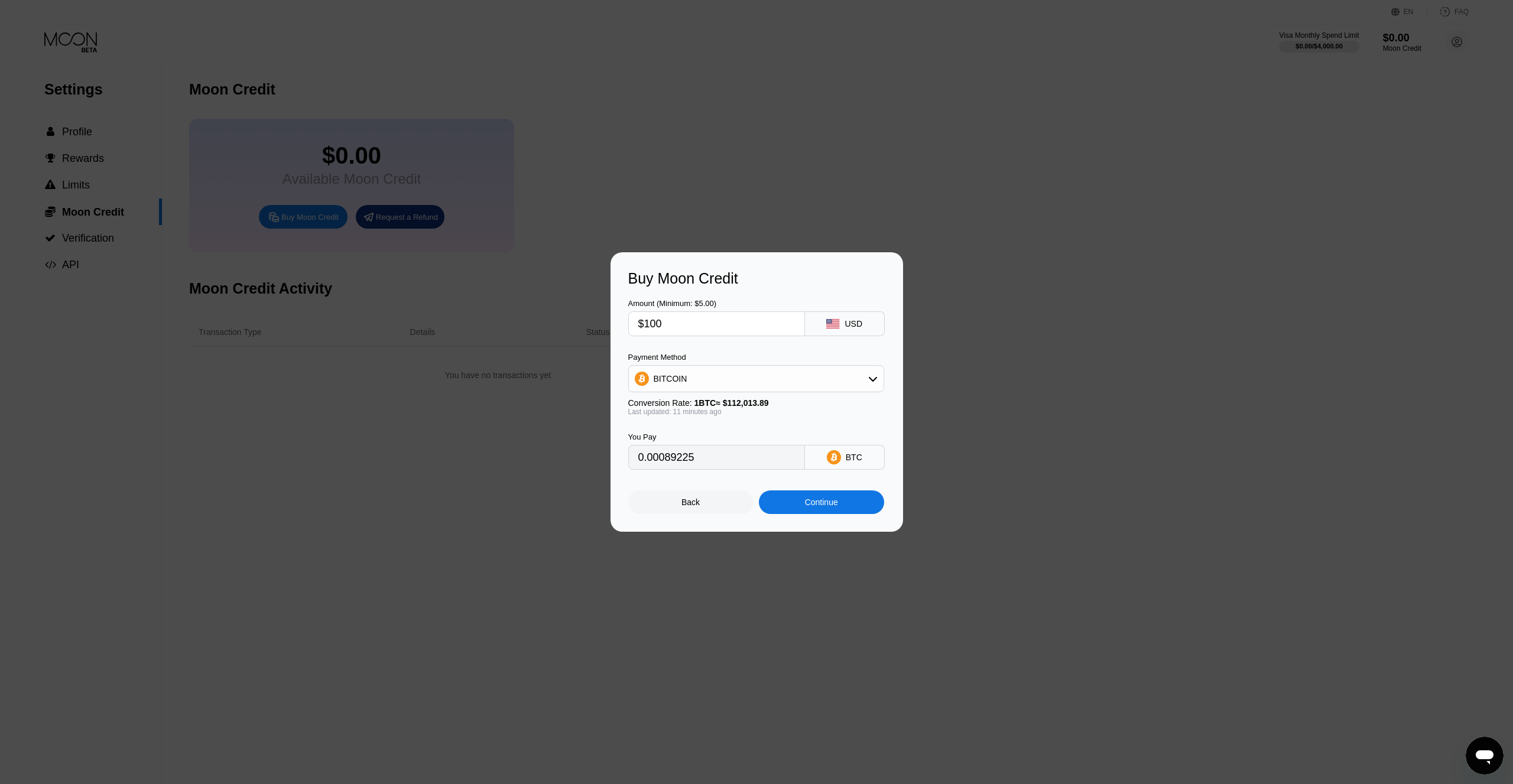
click at [854, 499] on div "Continue" at bounding box center [822, 502] width 126 height 23
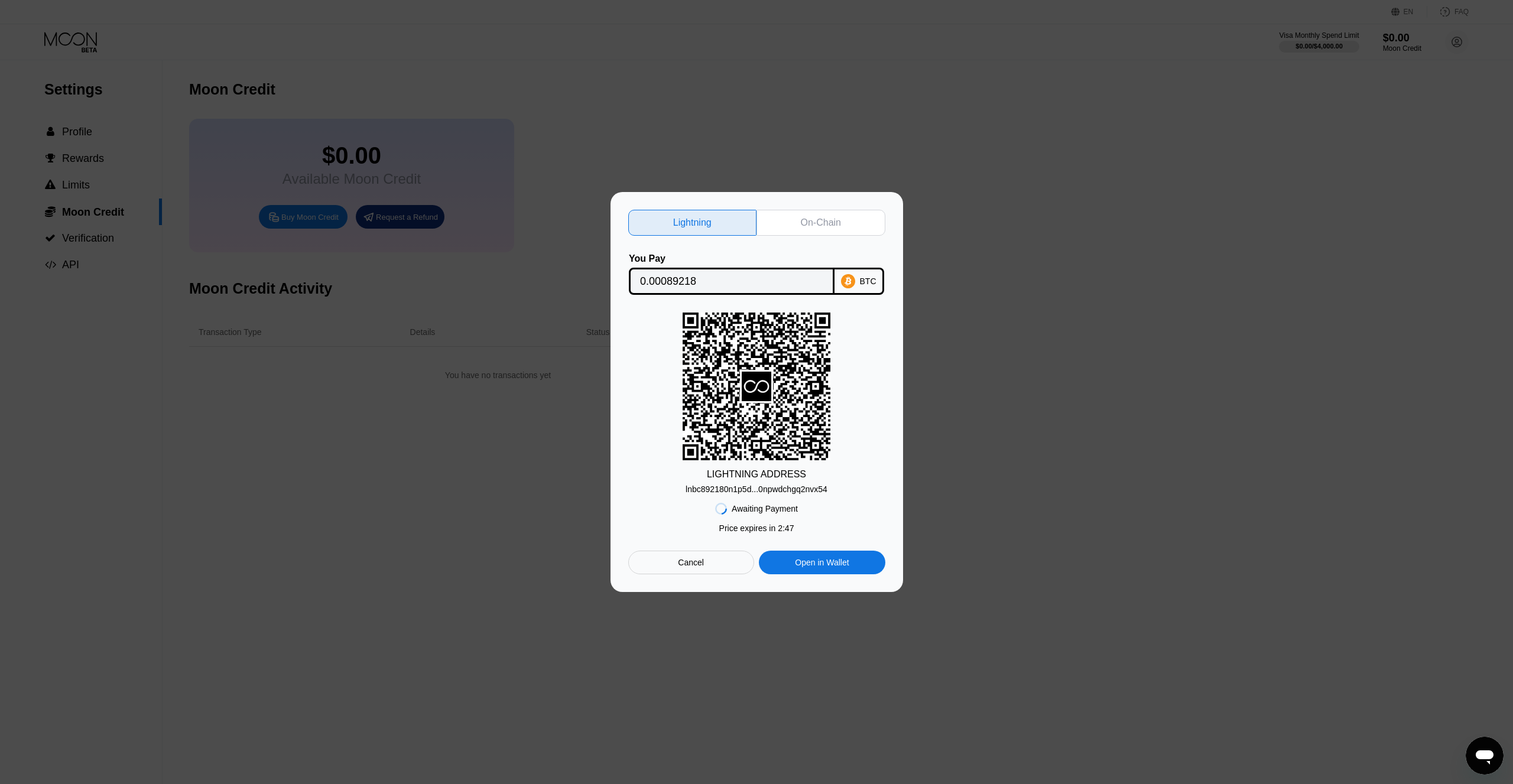
click at [682, 563] on div "Cancel" at bounding box center [691, 562] width 26 height 10
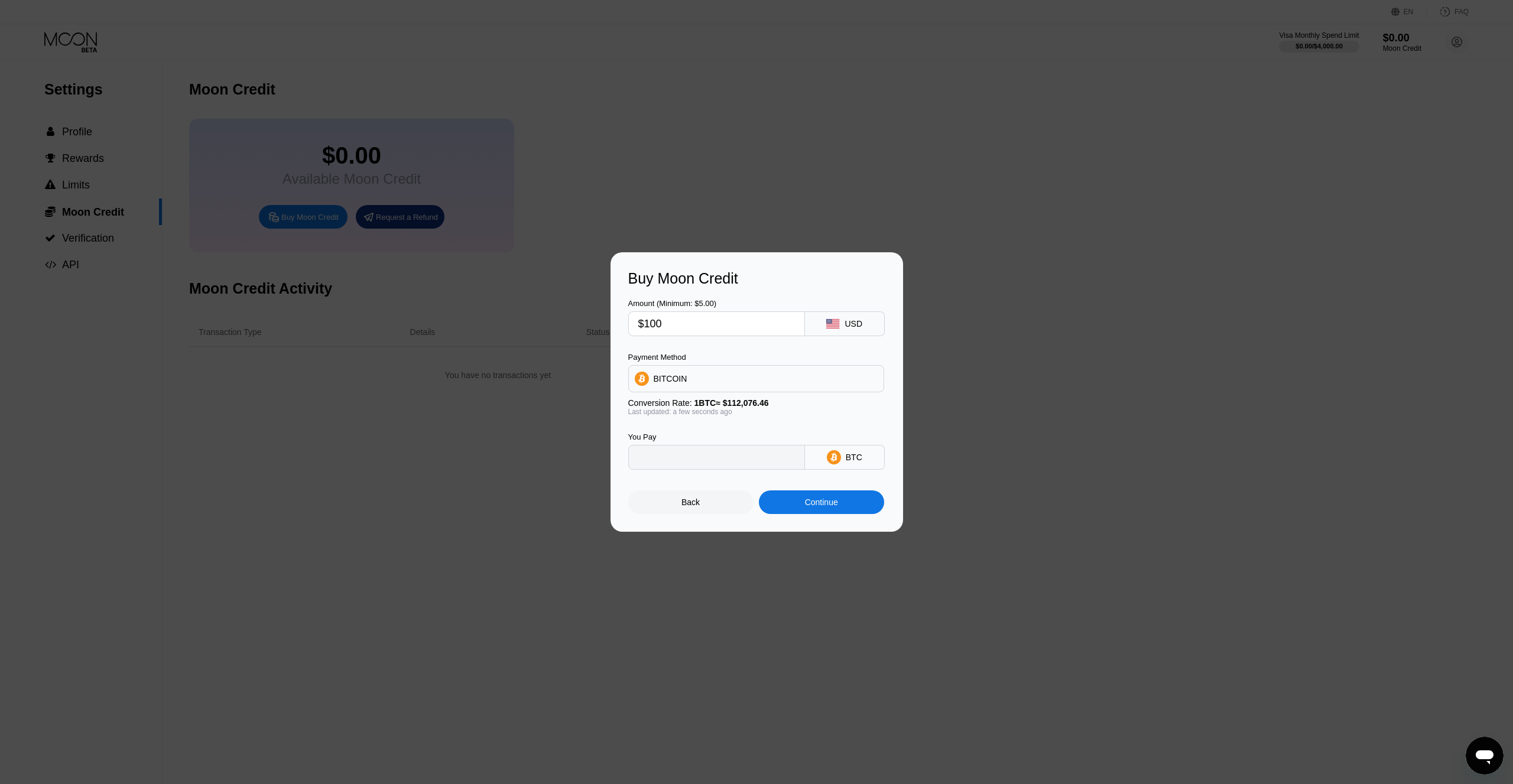
type input "0.00089225"
click at [839, 500] on div "Continue" at bounding box center [822, 502] width 126 height 23
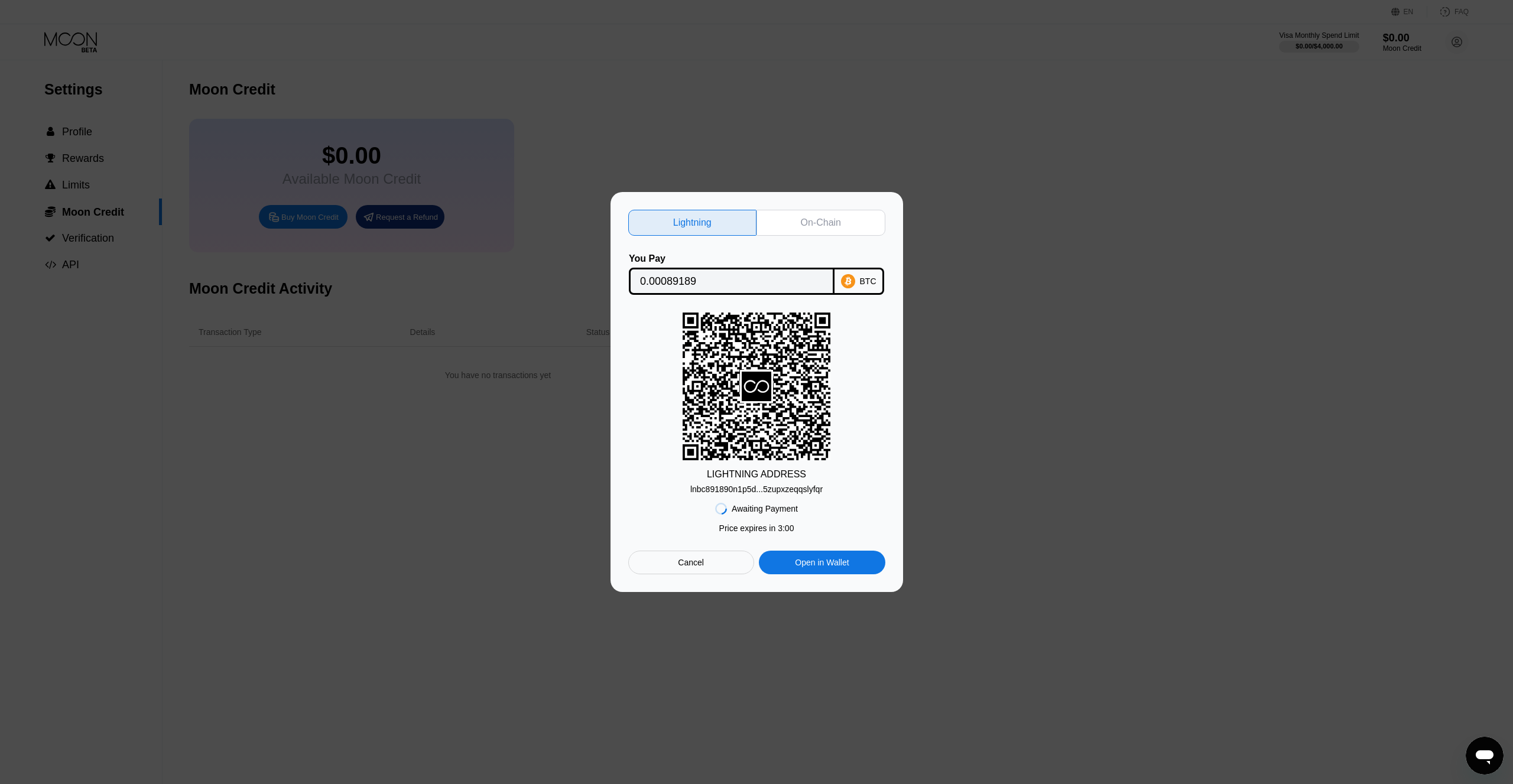
click at [840, 230] on div "On-Chain" at bounding box center [822, 223] width 129 height 26
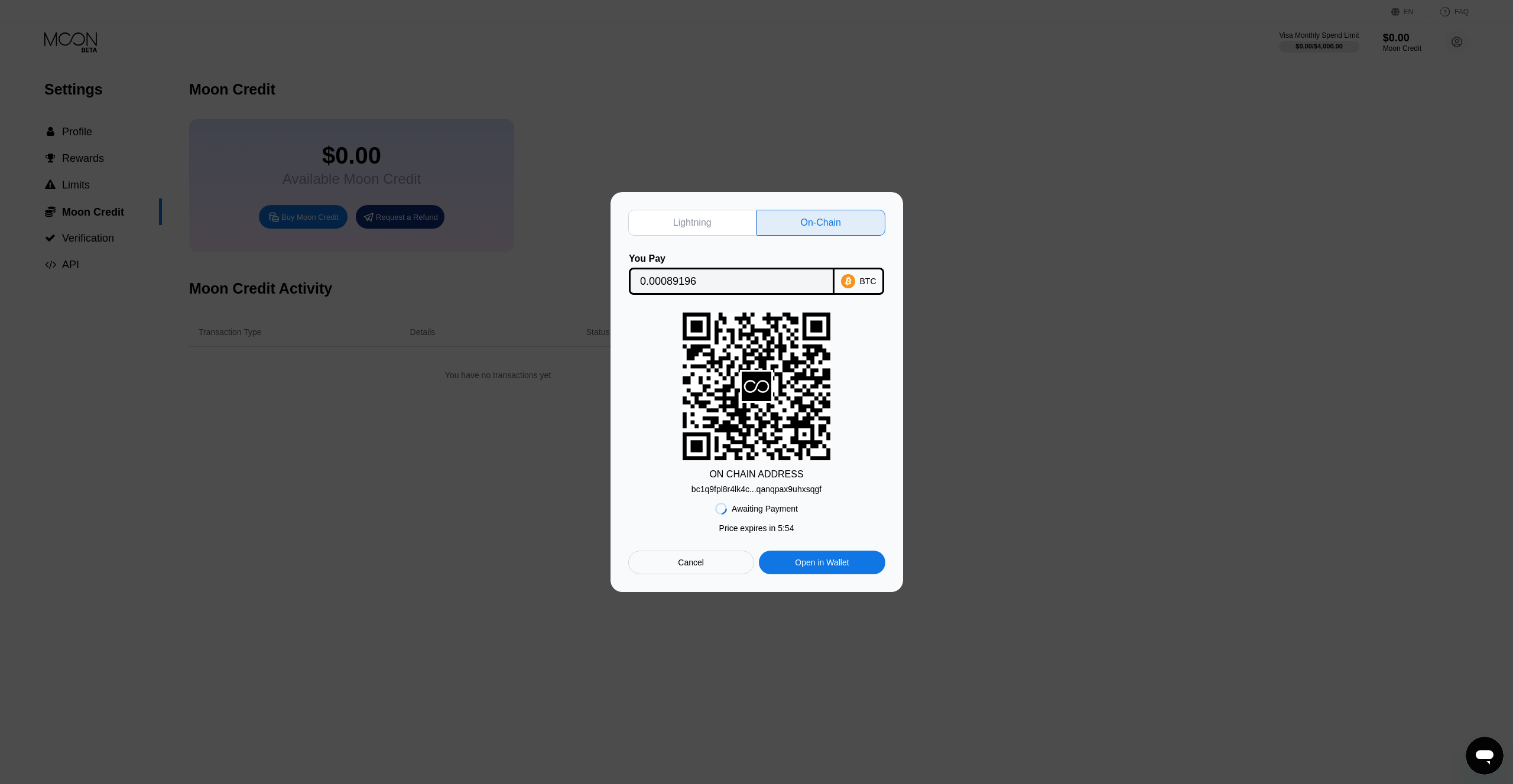
click at [716, 228] on div "Lightning" at bounding box center [693, 223] width 129 height 26
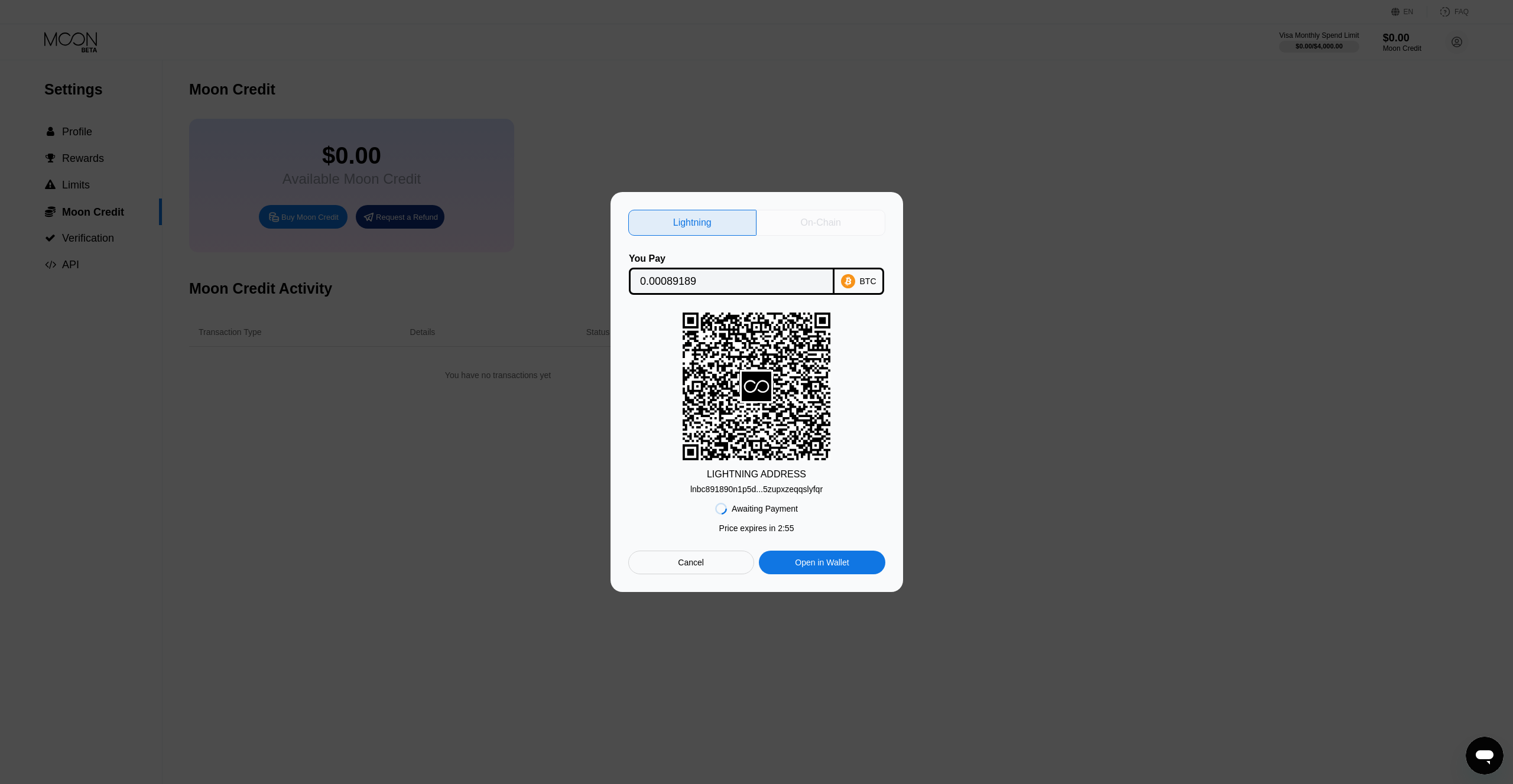
click at [819, 224] on div "On-Chain" at bounding box center [821, 223] width 40 height 12
type input "0.00089196"
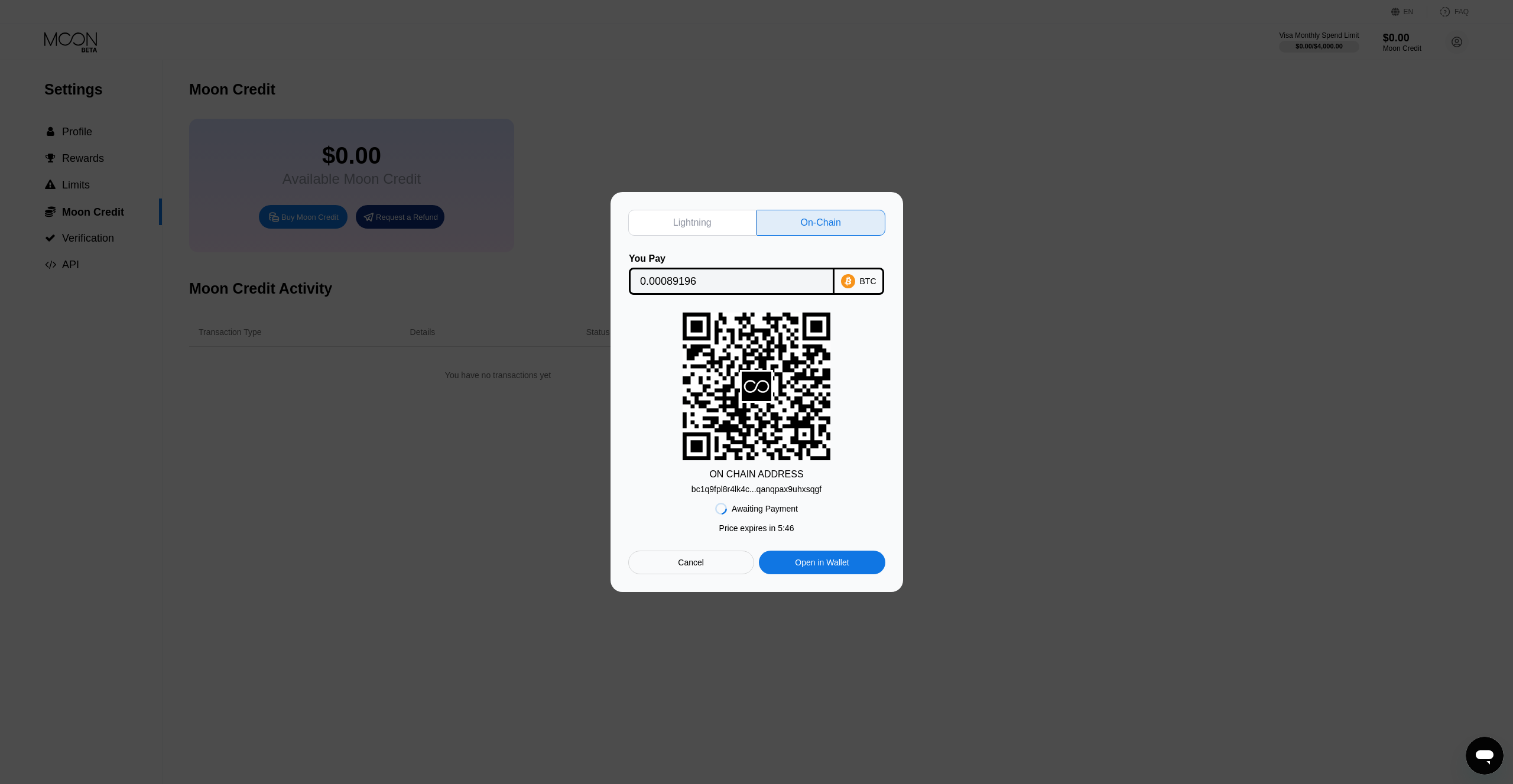
click at [695, 567] on div "Cancel" at bounding box center [691, 562] width 26 height 10
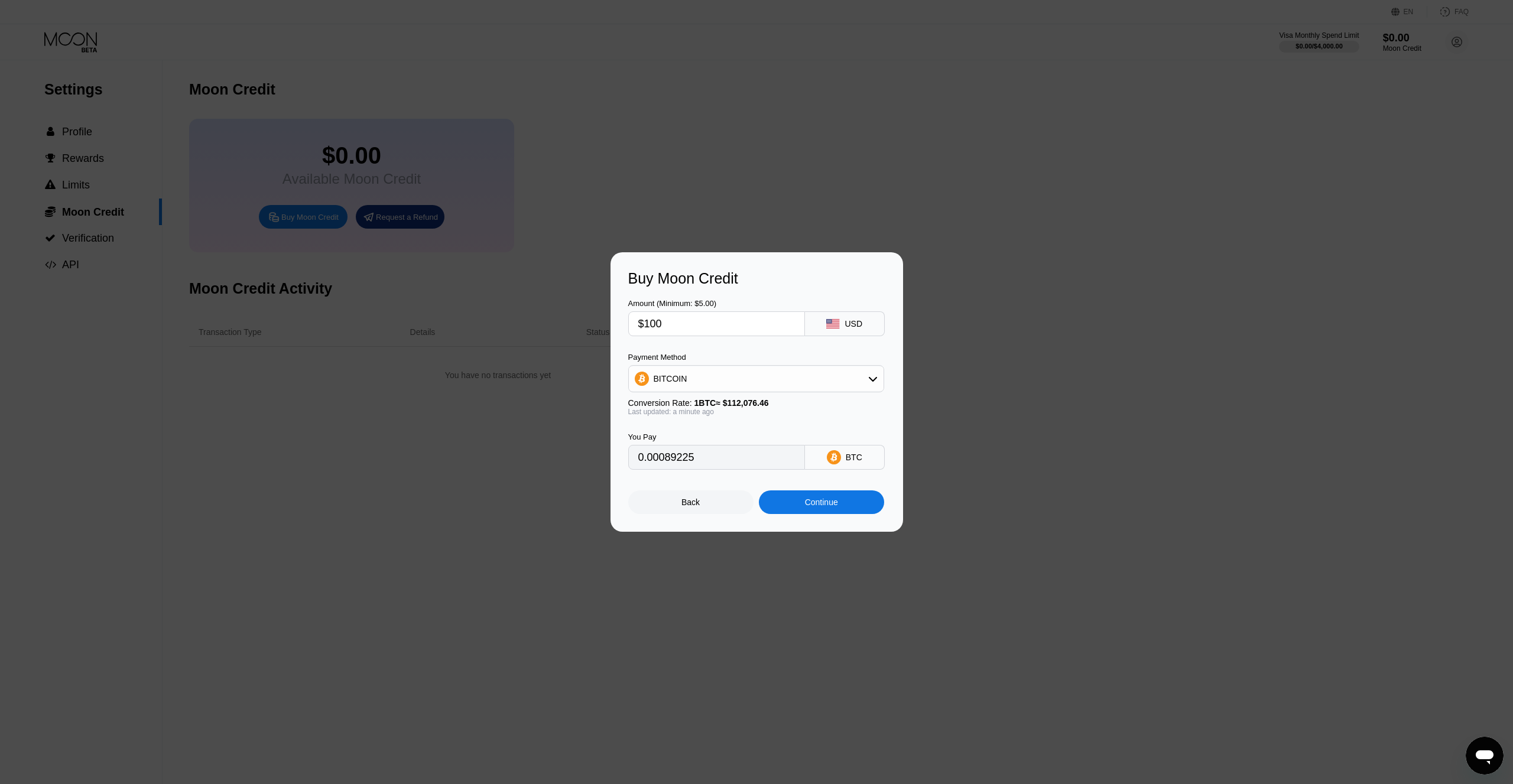
click at [705, 510] on div "Back" at bounding box center [691, 502] width 126 height 23
